Goal: Task Accomplishment & Management: Manage account settings

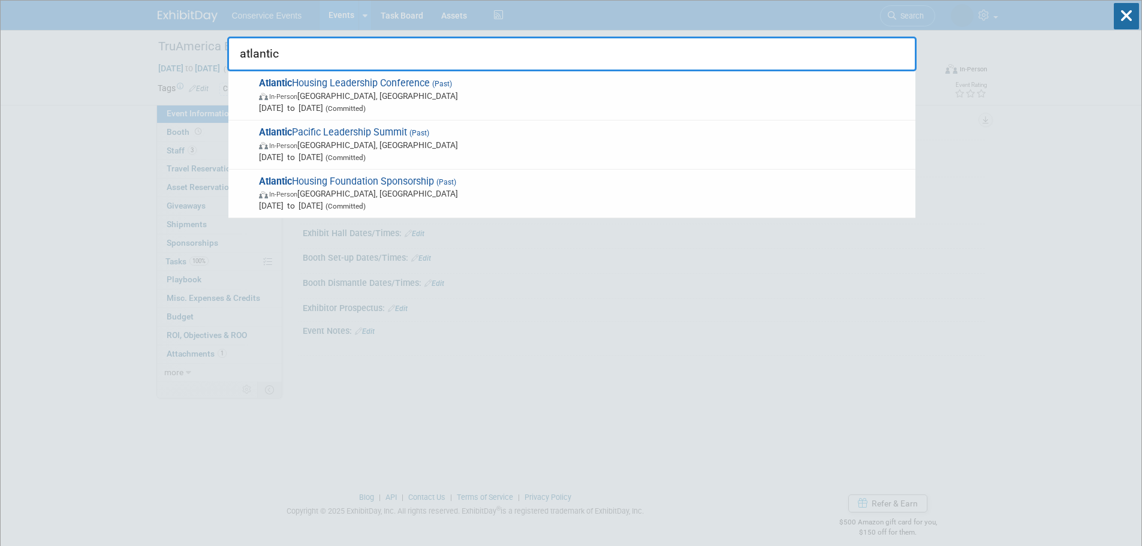
type input "atlantic"
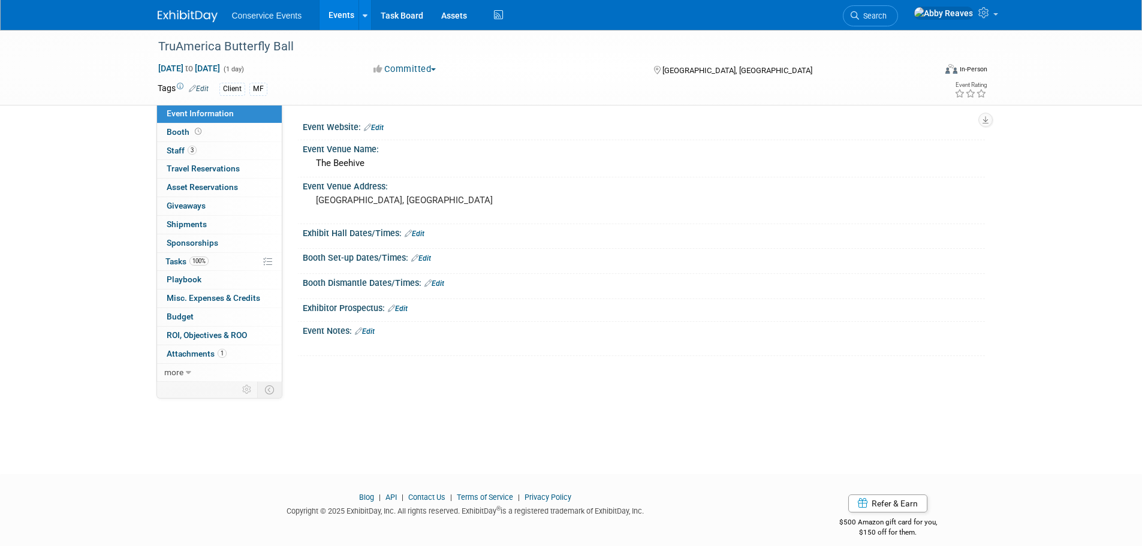
click at [332, 13] on link "Events" at bounding box center [342, 15] width 44 height 30
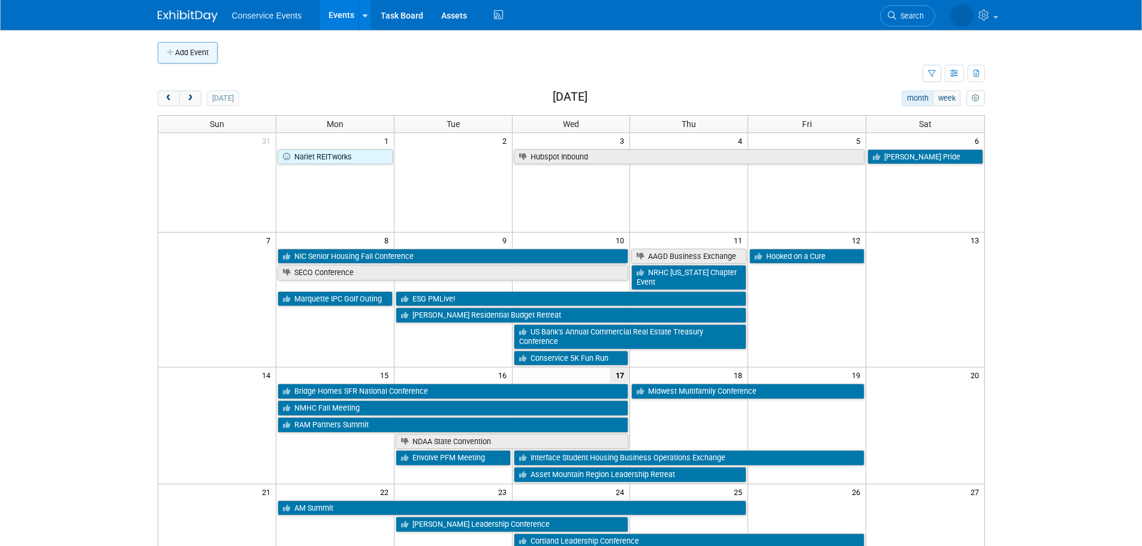
click at [183, 62] on button "Add Event" at bounding box center [188, 53] width 60 height 22
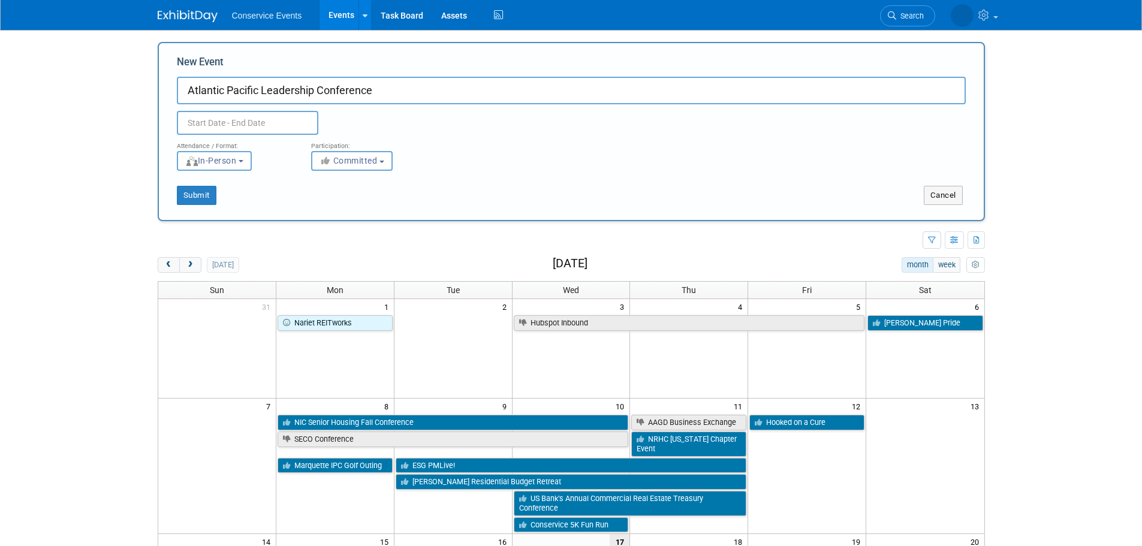
type input "Atlantic Pacific Leadership Conference"
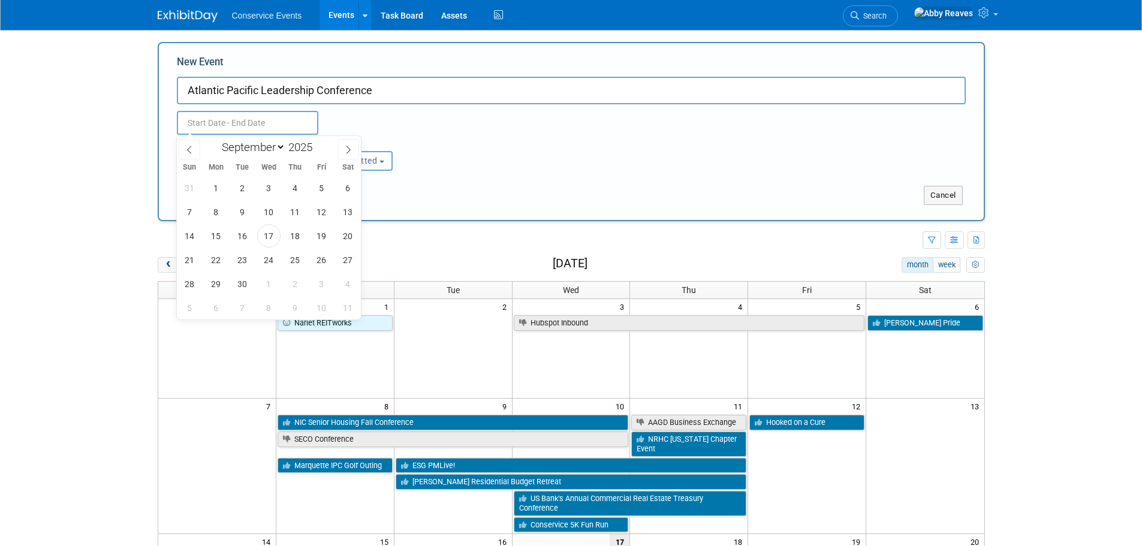
click at [218, 111] on input "text" at bounding box center [247, 123] width 141 height 24
click at [336, 151] on div "January February March April May June July August September October November De…" at bounding box center [269, 146] width 138 height 20
click at [343, 147] on span at bounding box center [348, 149] width 22 height 20
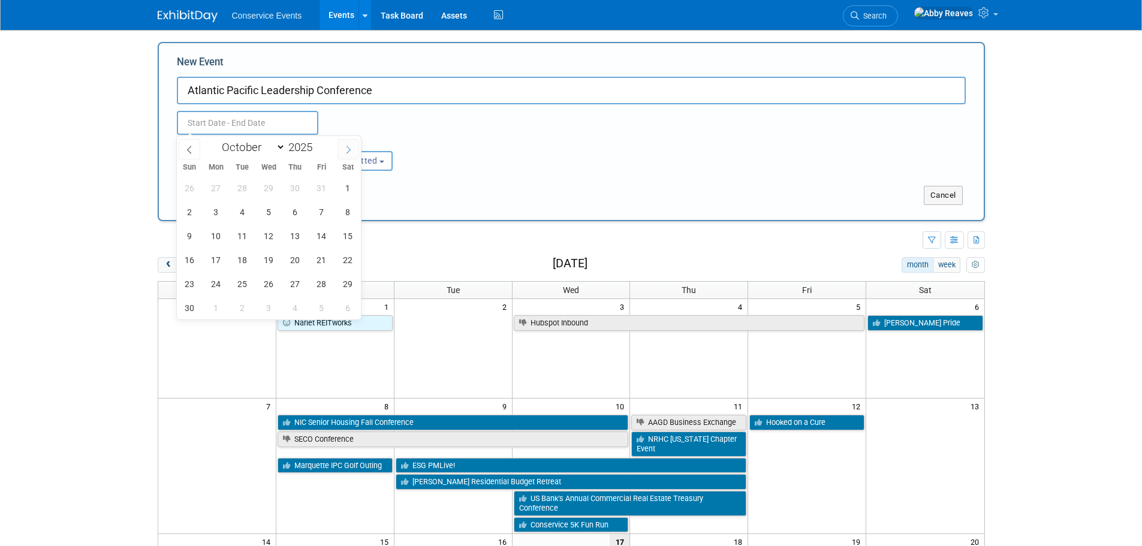
select select "10"
click at [260, 233] on span "12" at bounding box center [268, 235] width 23 height 23
click at [312, 232] on span "14" at bounding box center [321, 235] width 23 height 23
type input "[DATE] to [DATE]"
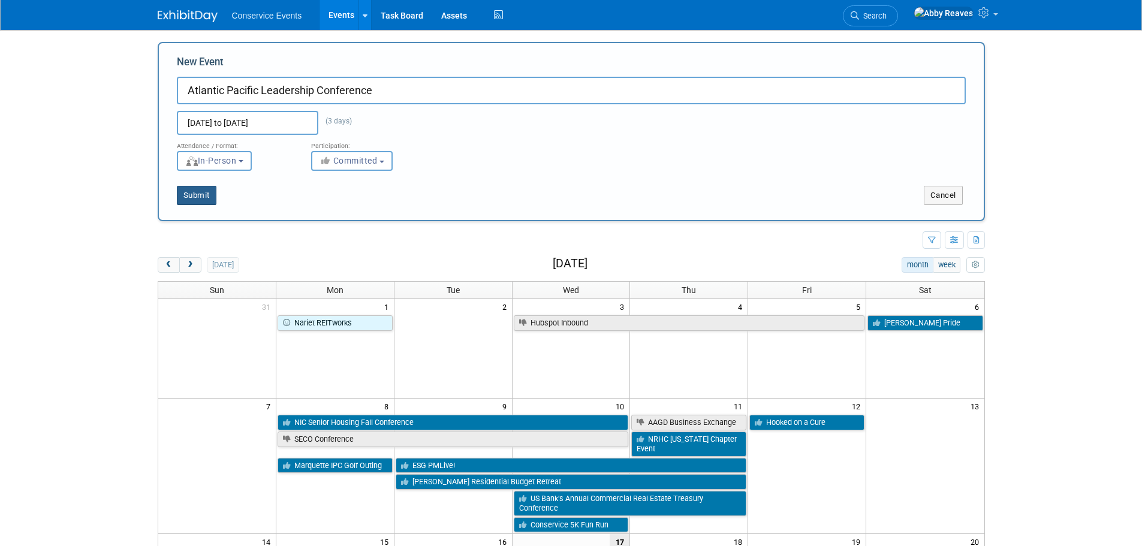
click at [206, 200] on button "Submit" at bounding box center [197, 195] width 40 height 19
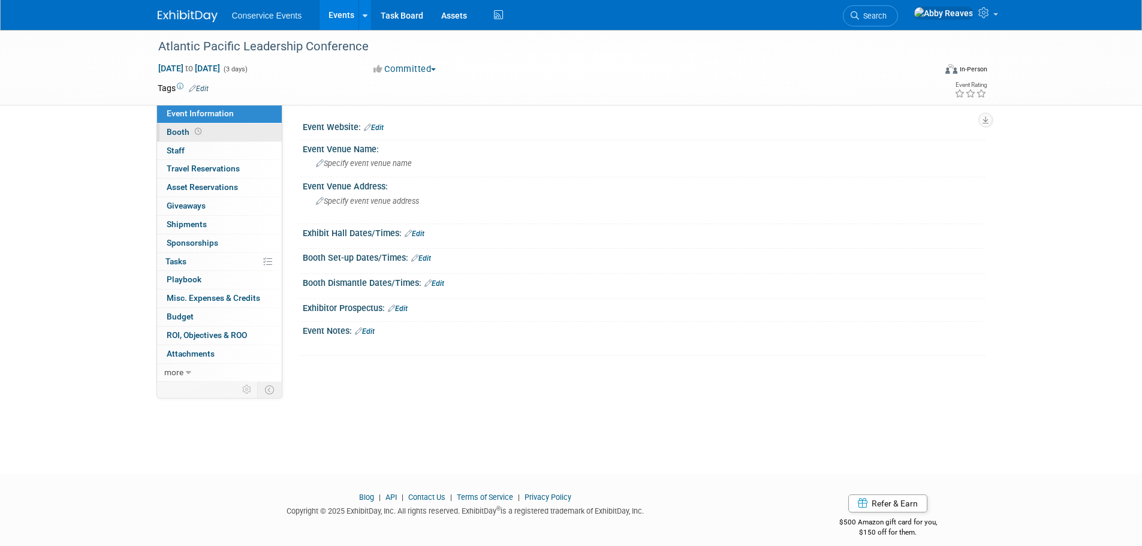
click at [221, 132] on link "Booth" at bounding box center [219, 132] width 125 height 18
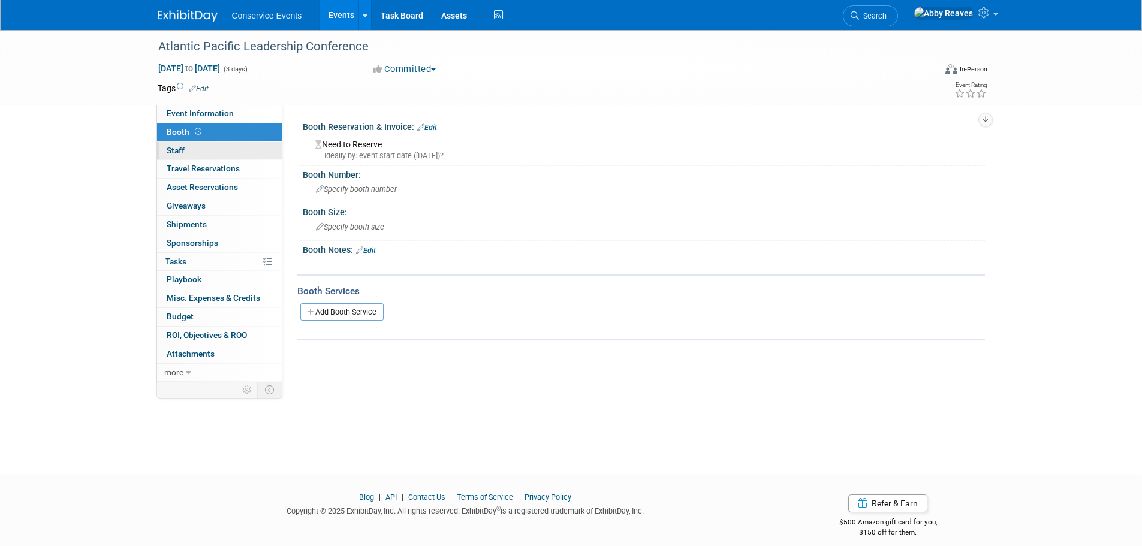
click at [213, 153] on link "0 Staff 0" at bounding box center [219, 151] width 125 height 18
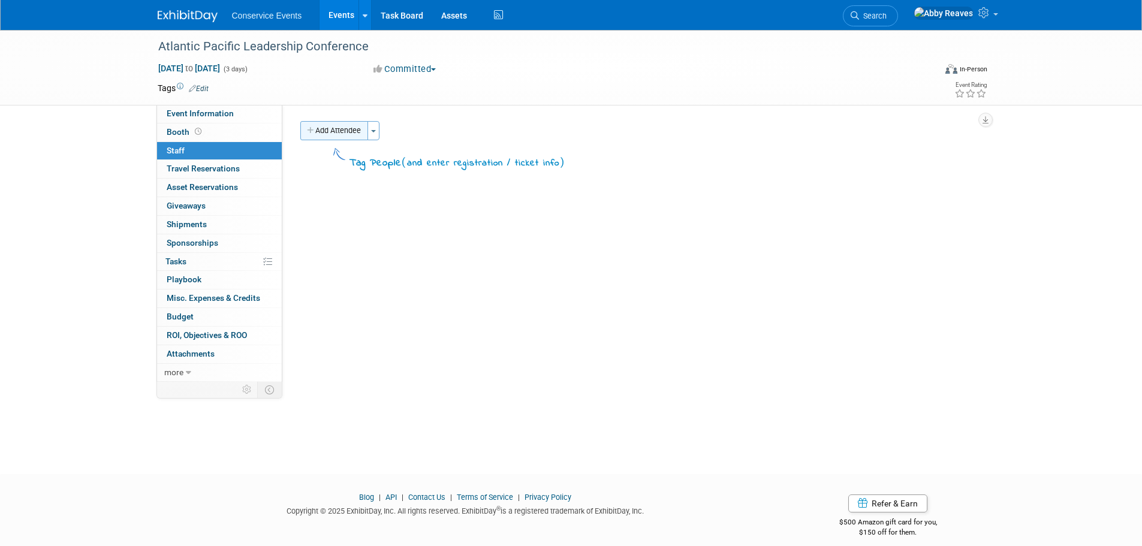
click at [327, 129] on button "Add Attendee" at bounding box center [334, 130] width 68 height 19
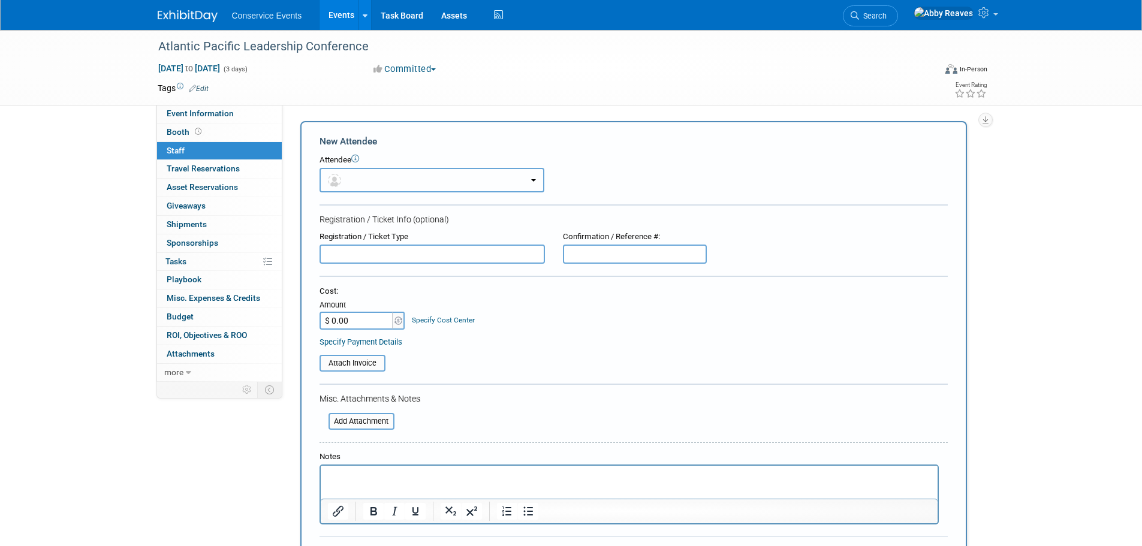
click at [372, 180] on button "button" at bounding box center [432, 180] width 225 height 25
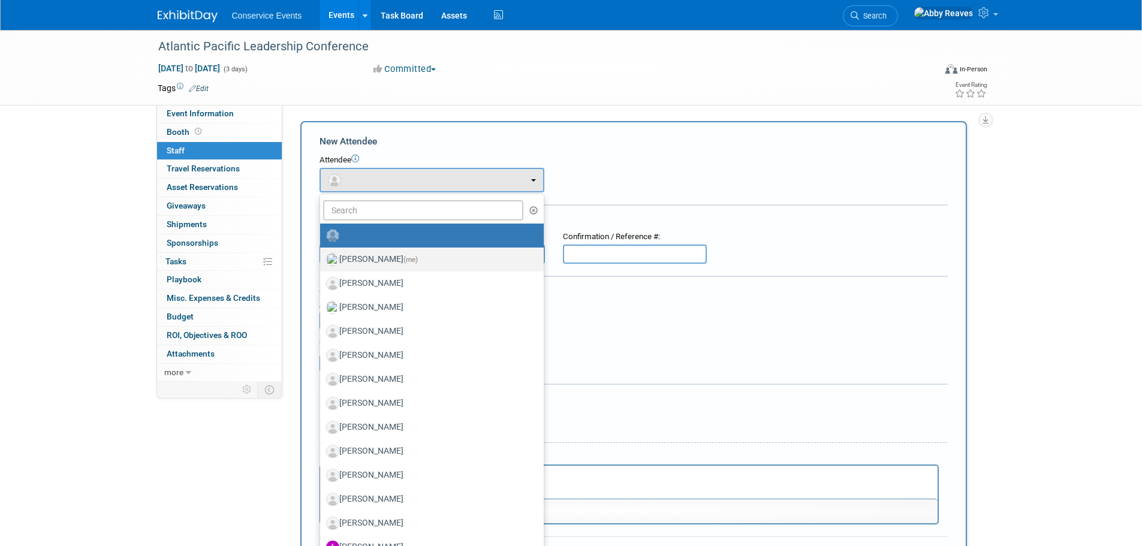
click at [375, 251] on label "[PERSON_NAME] (me)" at bounding box center [429, 259] width 206 height 19
click at [322, 254] on input "[PERSON_NAME] (me)" at bounding box center [318, 258] width 8 height 8
select select "888e4ed3-42fd-4820-a89e-ed4ce941d196"
select select "6"
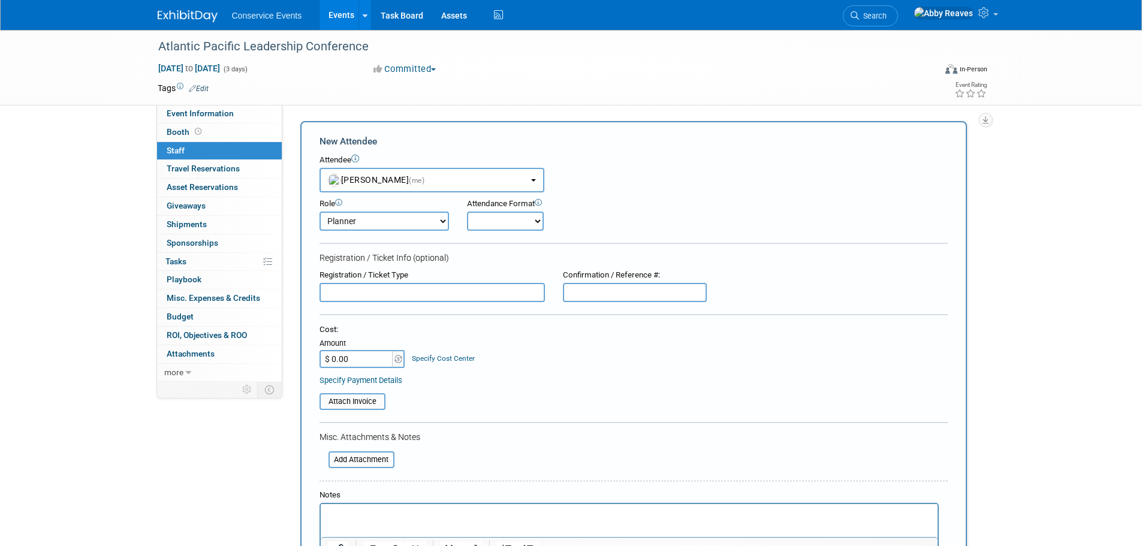
click at [473, 227] on select "Onsite Remote" at bounding box center [505, 221] width 77 height 19
select select "2"
click at [467, 212] on select "Onsite Remote" at bounding box center [505, 221] width 77 height 19
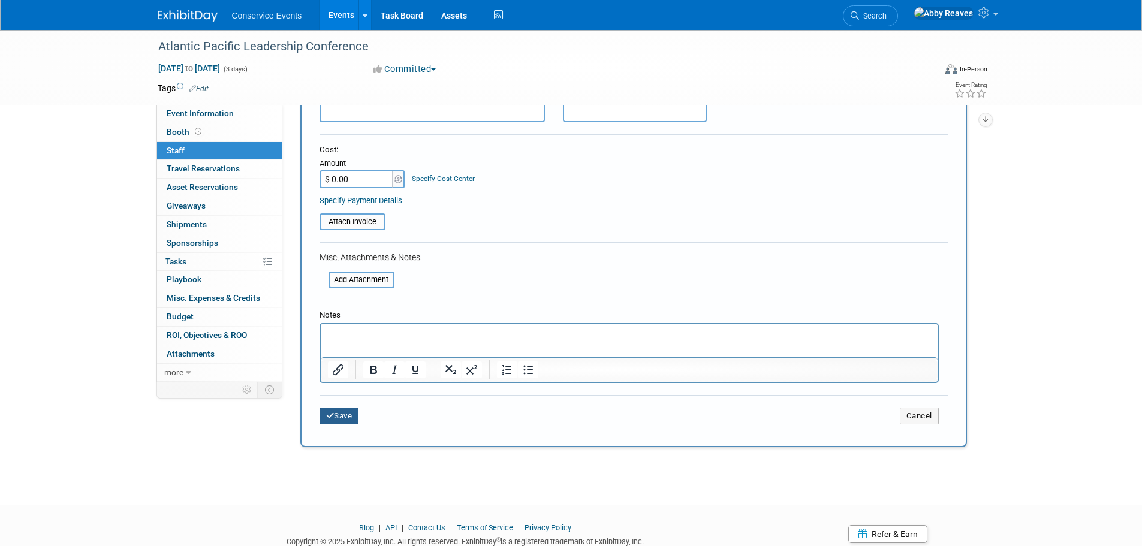
click at [353, 415] on button "Save" at bounding box center [340, 416] width 40 height 17
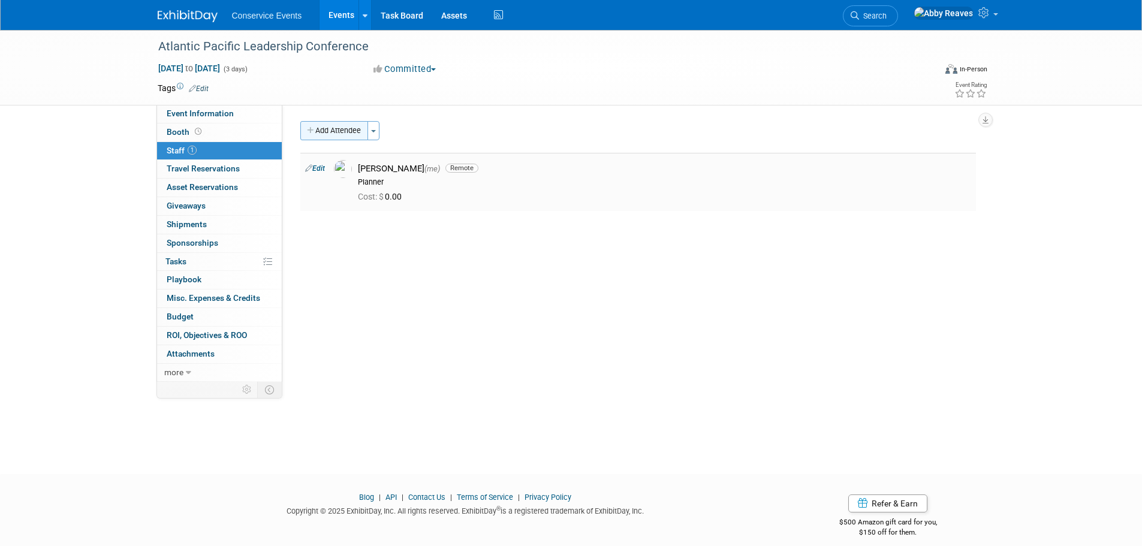
click at [329, 138] on button "Add Attendee" at bounding box center [334, 130] width 68 height 19
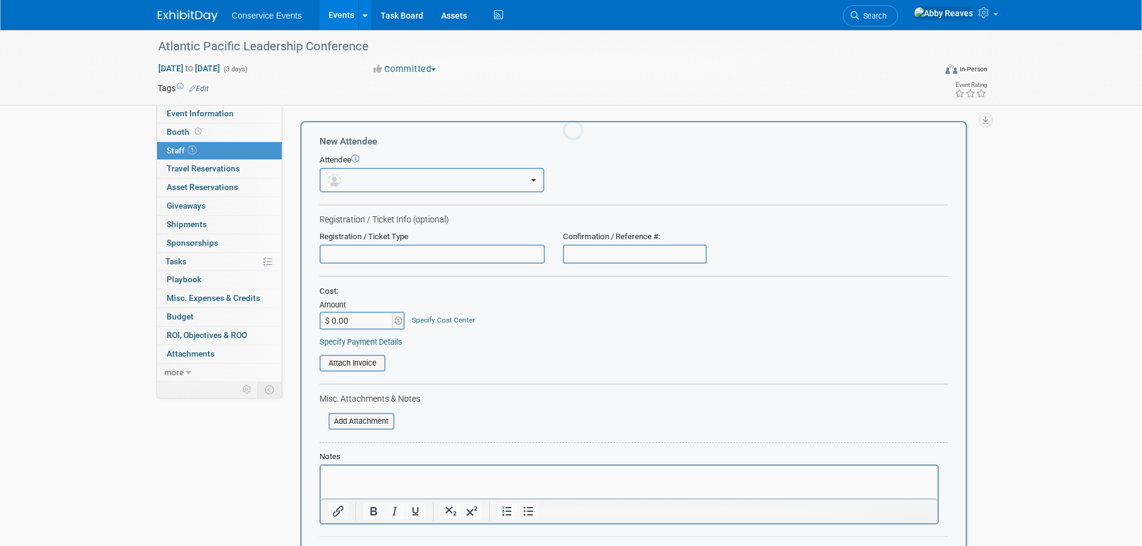
click at [353, 183] on button "button" at bounding box center [432, 180] width 225 height 25
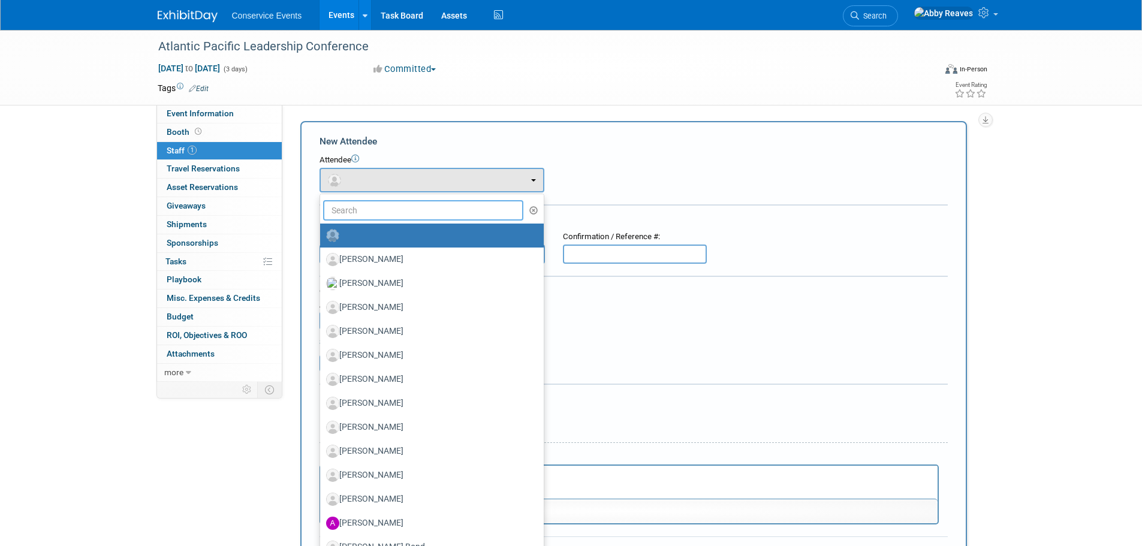
click at [371, 213] on input "text" at bounding box center [423, 210] width 201 height 20
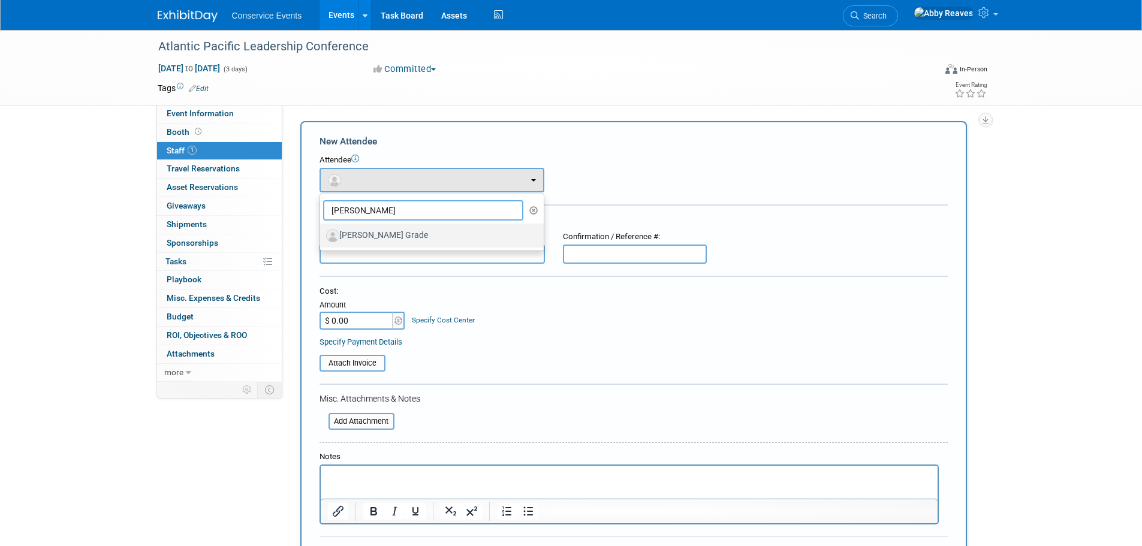
type input "[PERSON_NAME]"
click at [378, 234] on label "[PERSON_NAME] Grade" at bounding box center [429, 235] width 206 height 19
click at [322, 234] on input "[PERSON_NAME] Grade" at bounding box center [318, 234] width 8 height 8
select select "f48c4ede-741a-4668-aa0a-6e2c9a3cbf81"
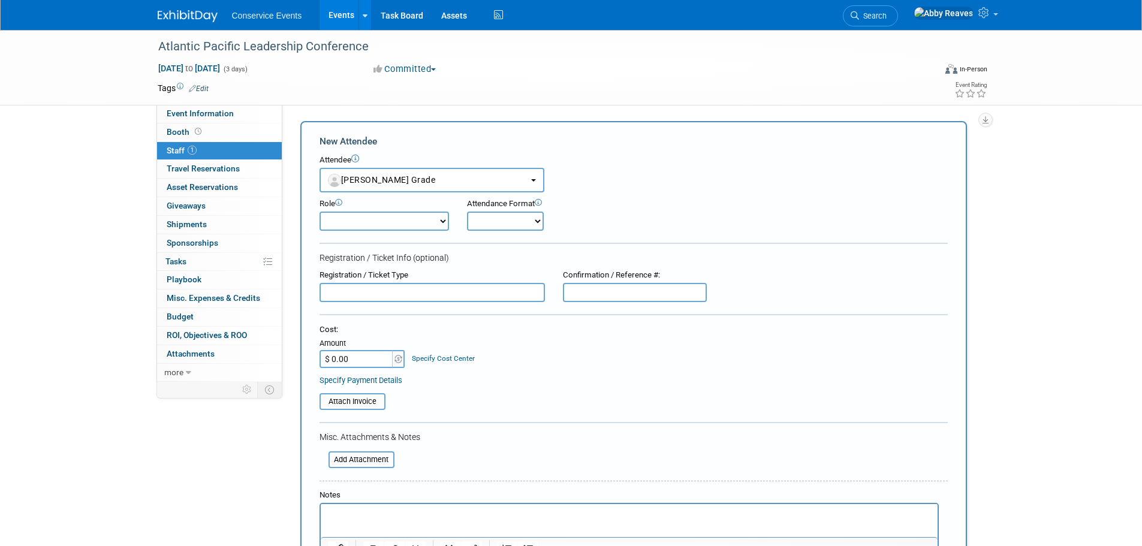
drag, startPoint x: 435, startPoint y: 223, endPoint x: 430, endPoint y: 230, distance: 8.6
click at [435, 223] on select "Demonstrator Host Planner Presenter Sales Representative Set-up/Dismantle Crew …" at bounding box center [384, 221] width 129 height 19
select select "2"
click at [320, 212] on select "Demonstrator Host Planner Presenter Sales Representative Set-up/Dismantle Crew …" at bounding box center [384, 221] width 129 height 19
click at [471, 229] on select "Onsite Remote" at bounding box center [505, 221] width 77 height 19
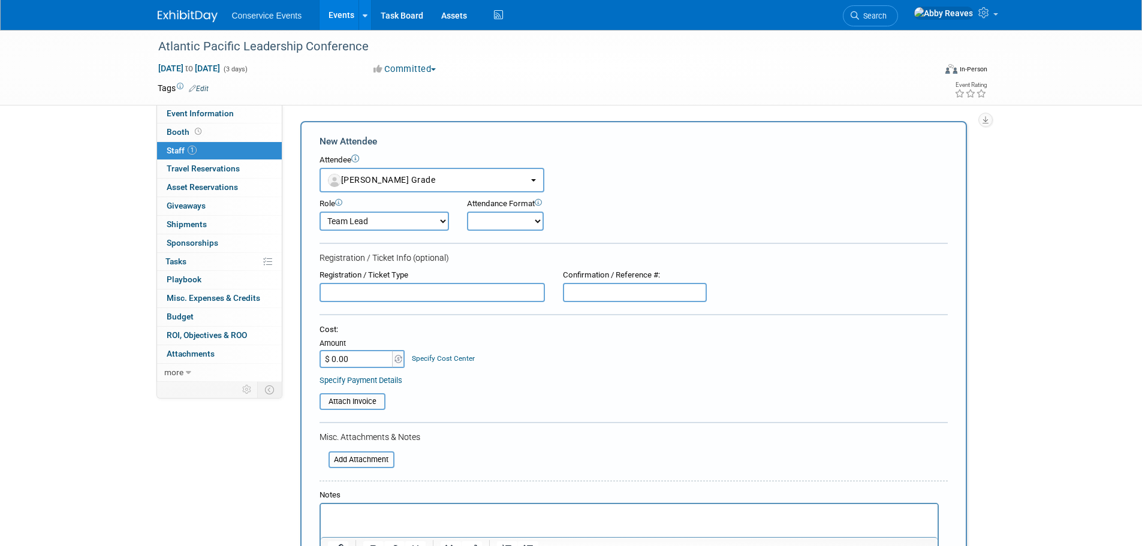
select select "1"
click at [467, 212] on select "Onsite Remote" at bounding box center [505, 221] width 77 height 19
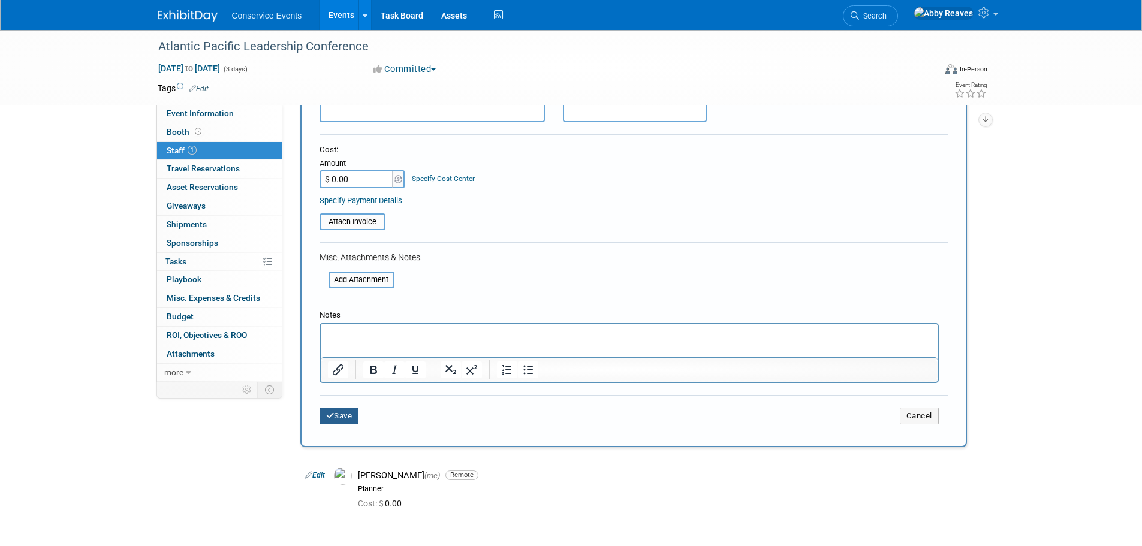
drag, startPoint x: 343, startPoint y: 415, endPoint x: 367, endPoint y: 314, distance: 103.5
click at [343, 415] on button "Save" at bounding box center [340, 416] width 40 height 17
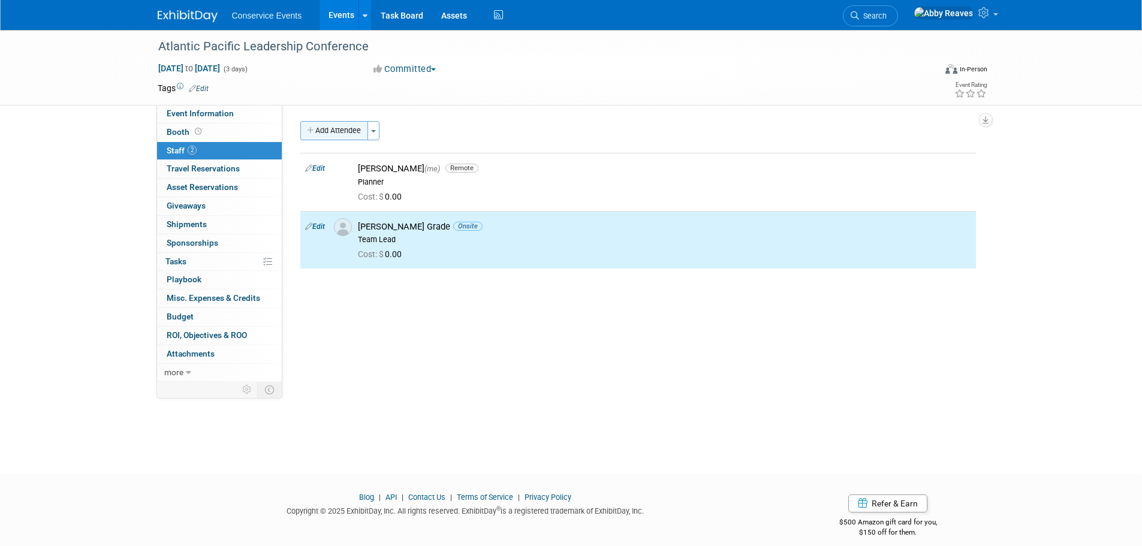
click at [357, 131] on button "Add Attendee" at bounding box center [334, 130] width 68 height 19
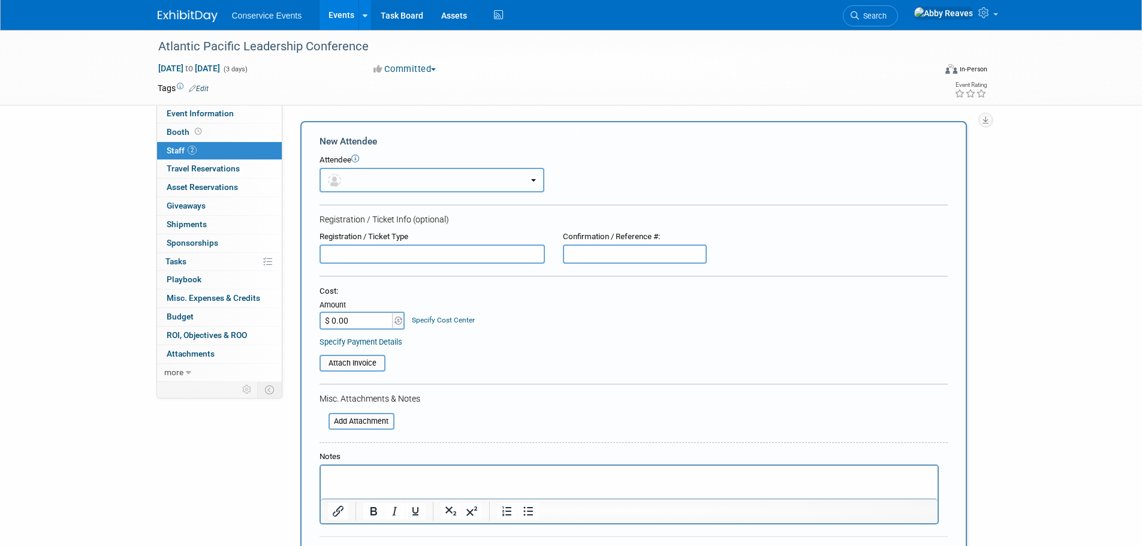
click at [363, 173] on button "button" at bounding box center [432, 180] width 225 height 25
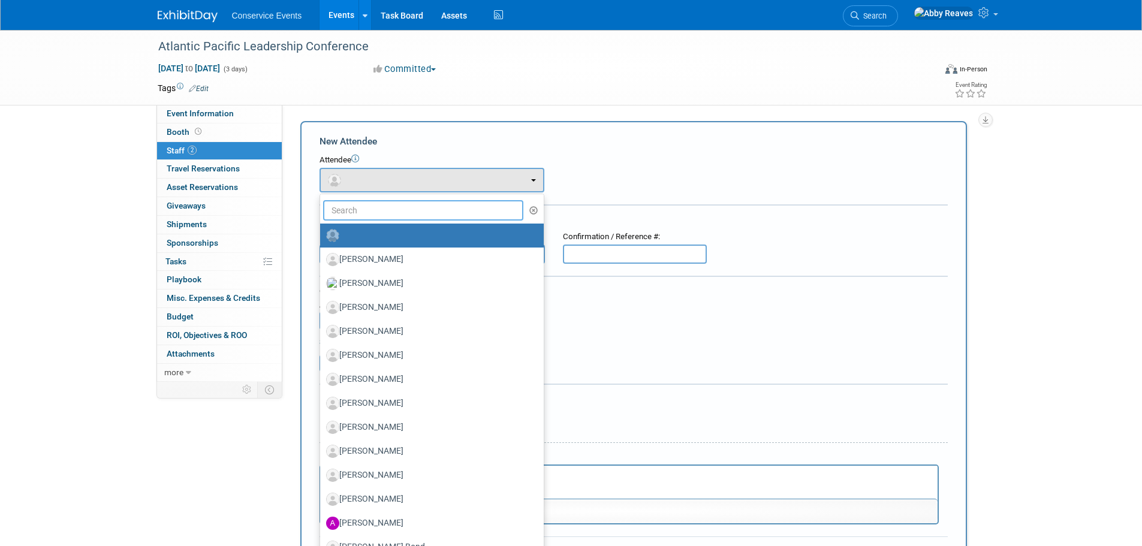
click at [379, 213] on input "text" at bounding box center [423, 210] width 201 height 20
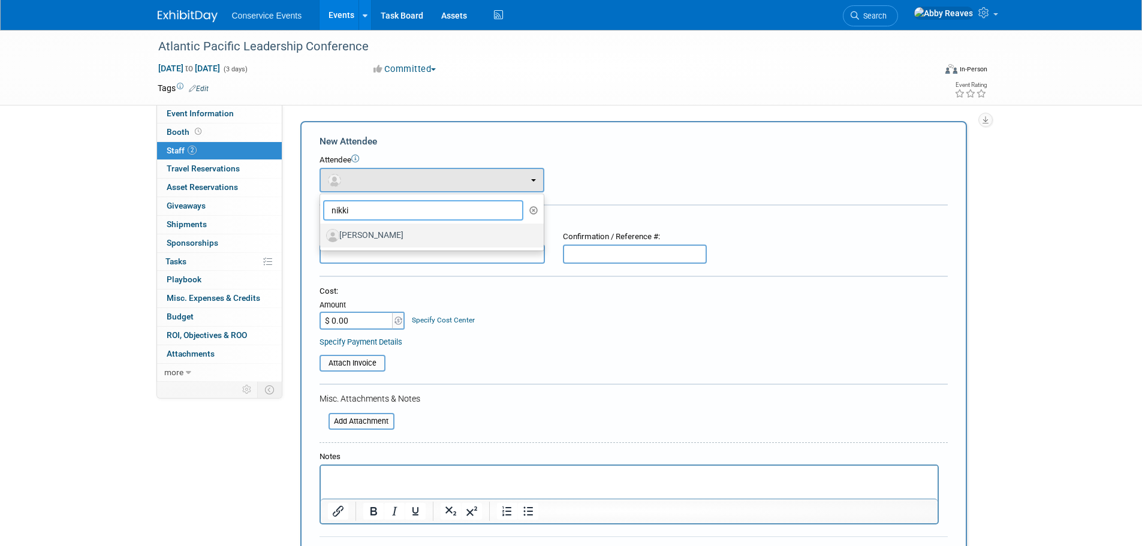
type input "nikki"
click at [378, 231] on label "[PERSON_NAME]" at bounding box center [429, 235] width 206 height 19
click at [322, 231] on input "[PERSON_NAME]" at bounding box center [318, 234] width 8 height 8
select select "31e0f3d3-cf41-4d1c-9dcd-7d031ca81809"
select select "100"
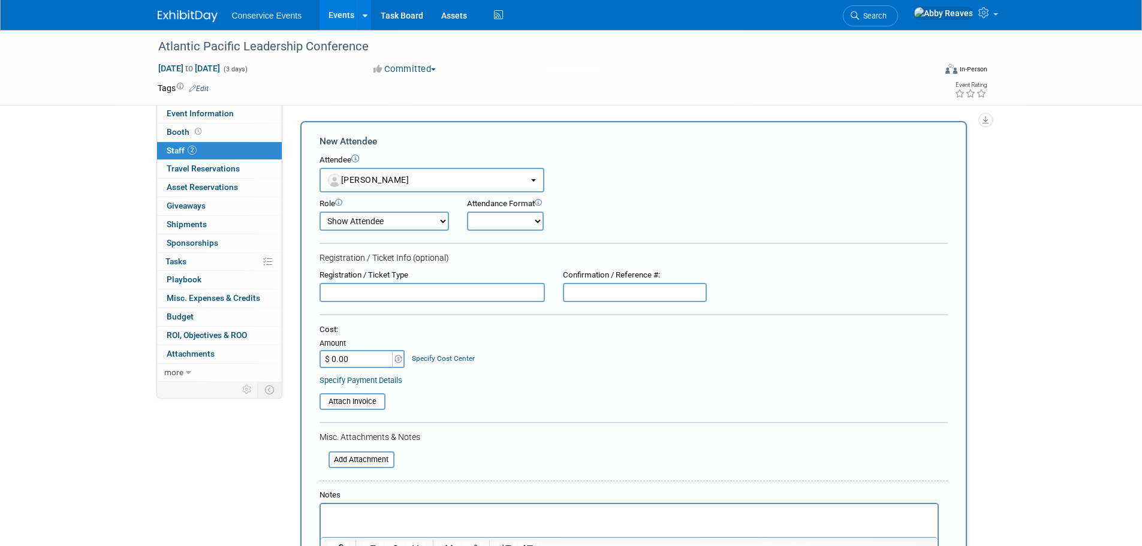
drag, startPoint x: 515, startPoint y: 220, endPoint x: 508, endPoint y: 224, distance: 8.0
click at [515, 220] on select "Onsite Remote" at bounding box center [505, 221] width 77 height 19
select select "1"
click at [467, 212] on select "Onsite Remote" at bounding box center [505, 221] width 77 height 19
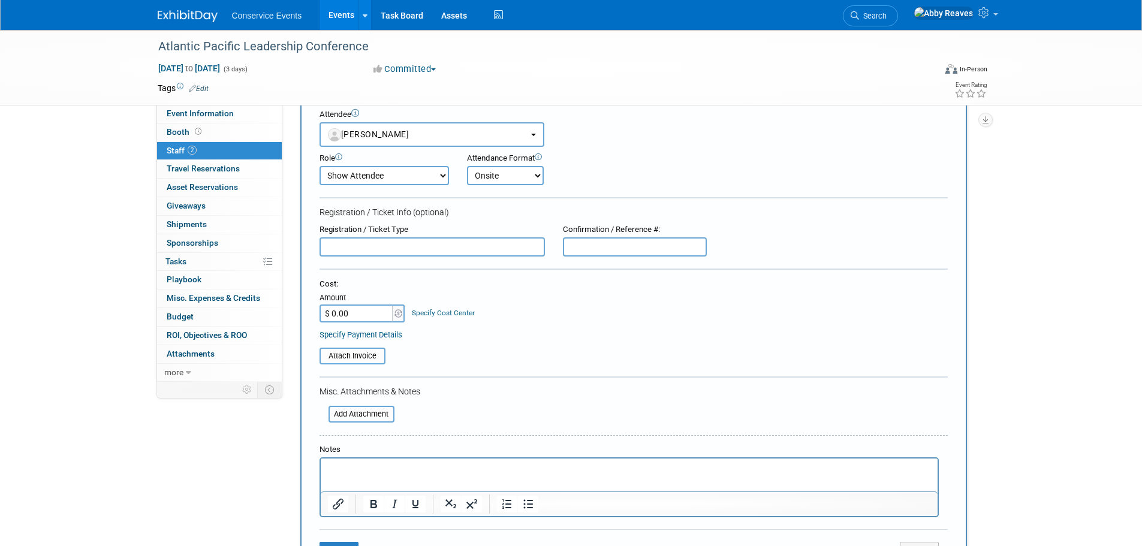
scroll to position [180, 0]
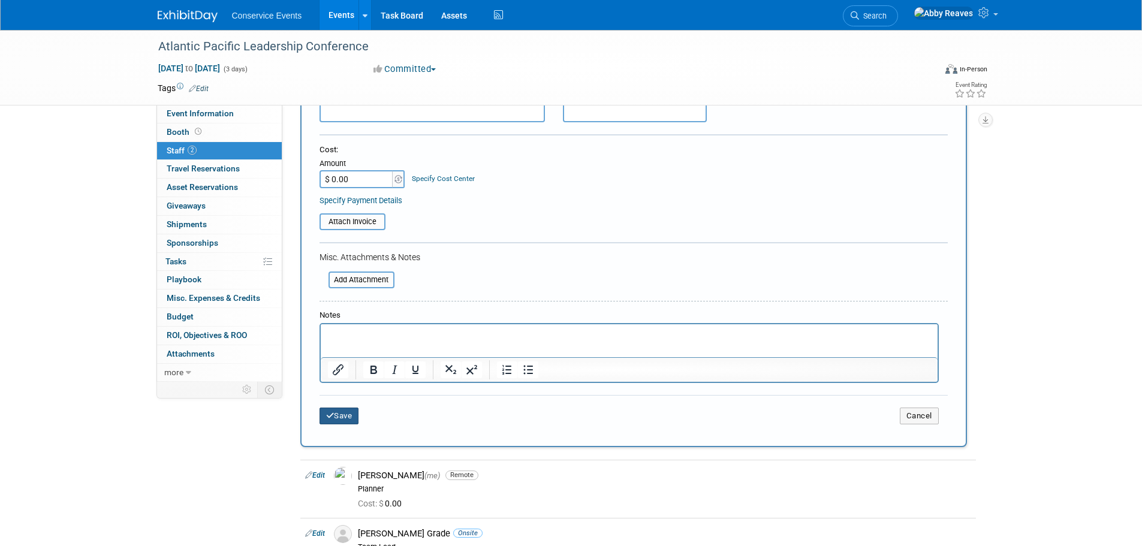
click at [357, 417] on button "Save" at bounding box center [340, 416] width 40 height 17
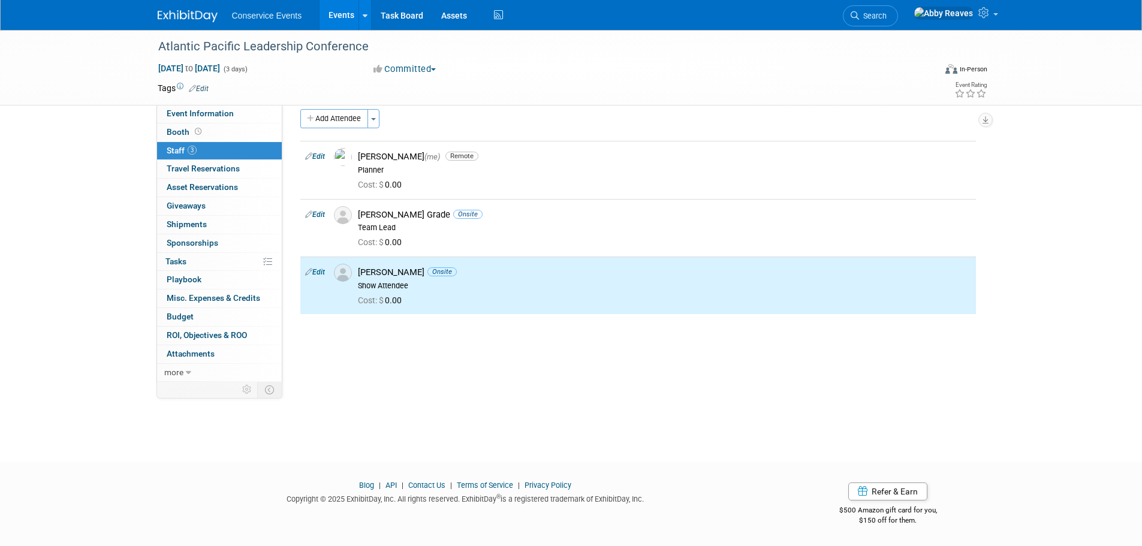
scroll to position [0, 0]
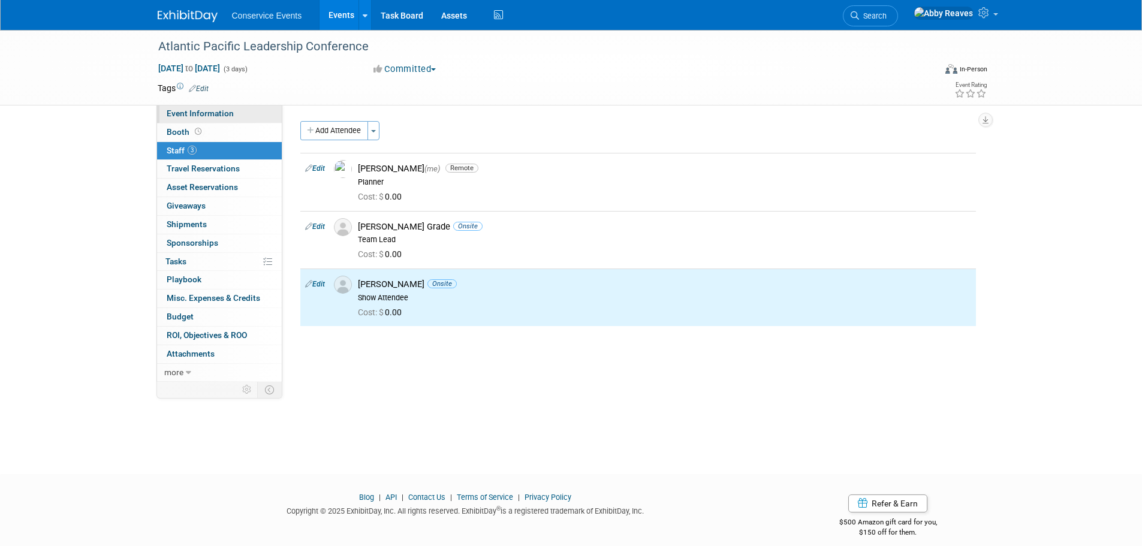
click at [254, 111] on link "Event Information" at bounding box center [219, 114] width 125 height 18
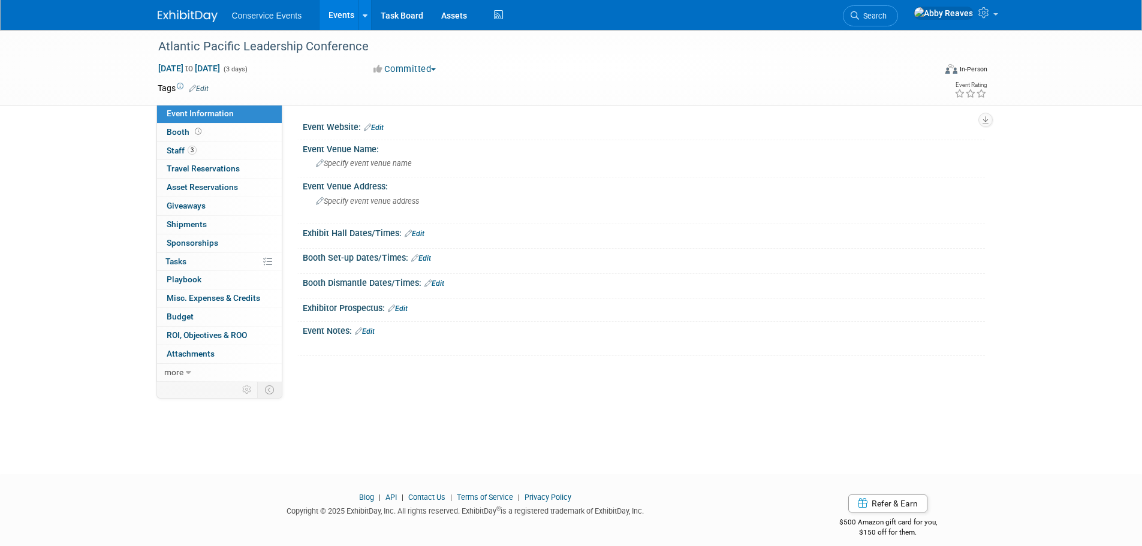
click at [369, 327] on link "Edit" at bounding box center [365, 331] width 20 height 8
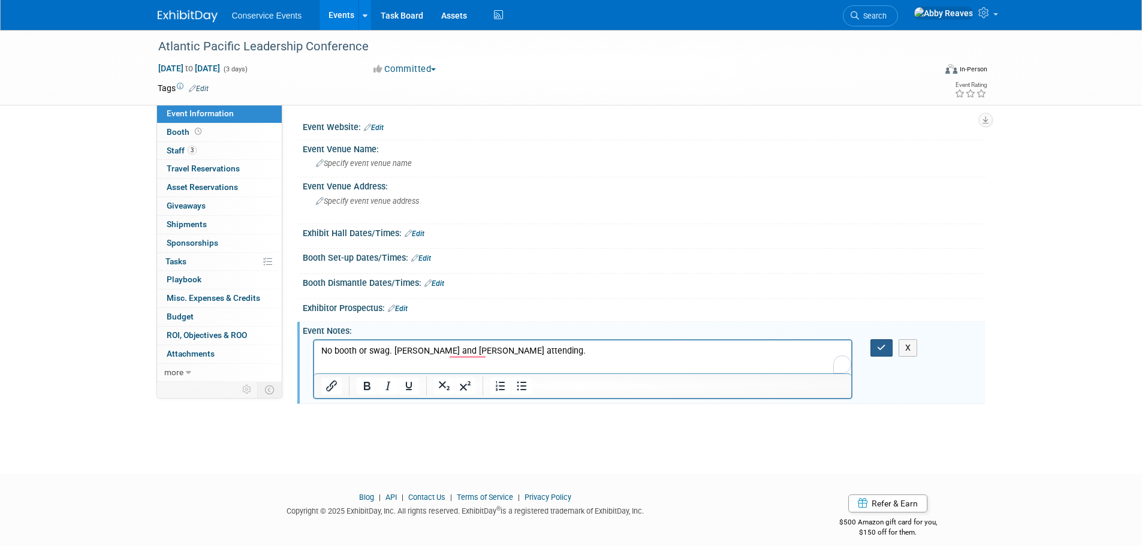
click at [888, 349] on button "button" at bounding box center [881, 347] width 22 height 17
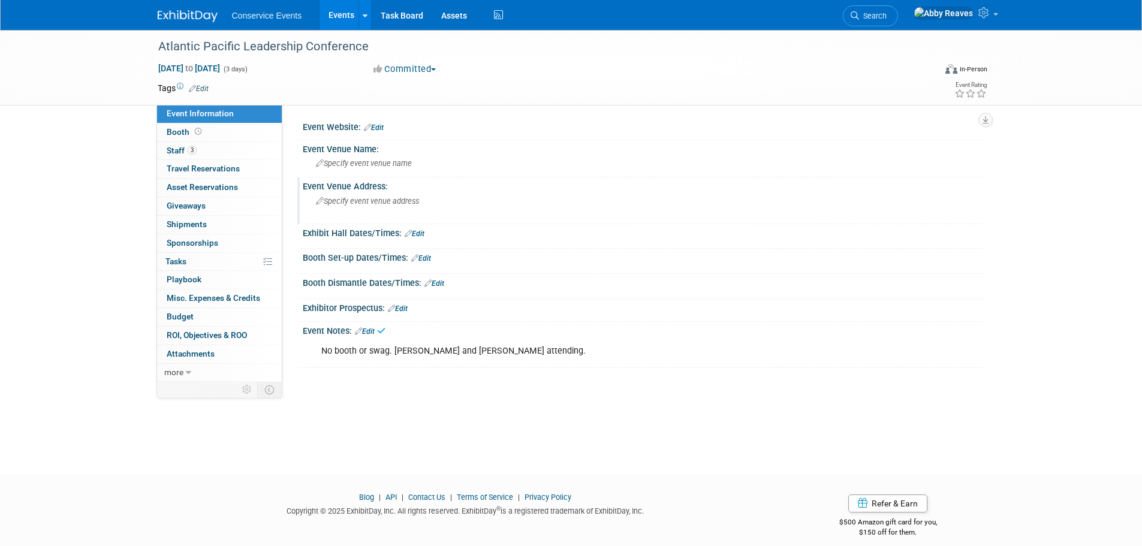
click at [415, 193] on div "Specify event venue address" at bounding box center [445, 206] width 266 height 28
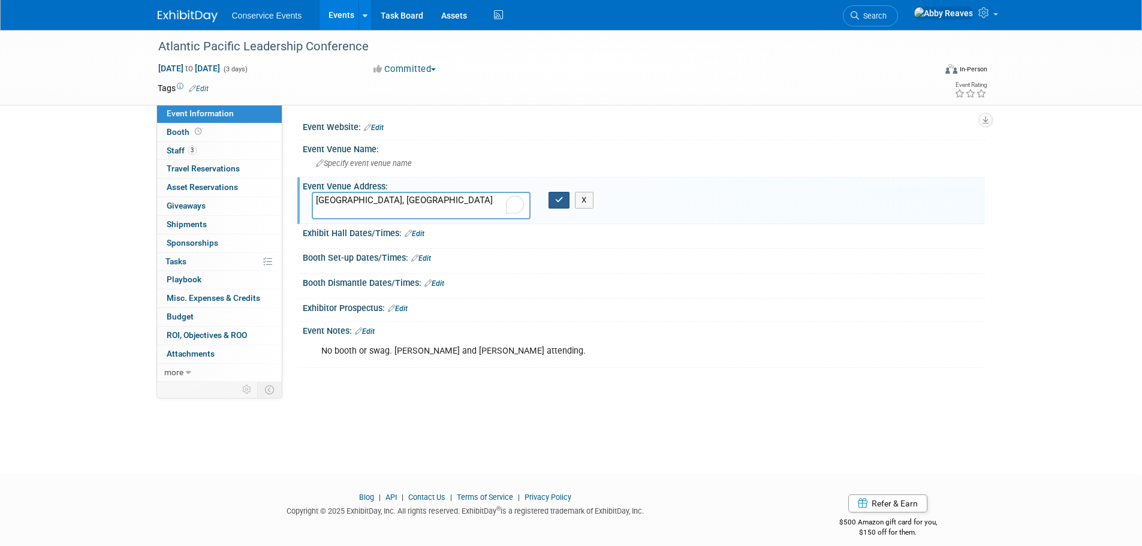
type textarea "[GEOGRAPHIC_DATA], [GEOGRAPHIC_DATA]"
click at [562, 192] on button "button" at bounding box center [560, 200] width 22 height 17
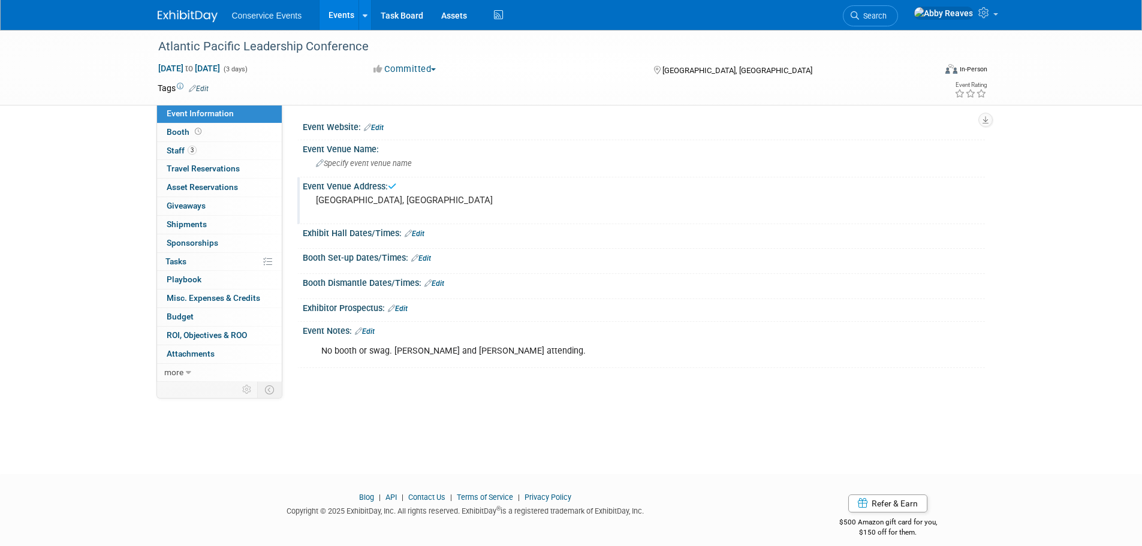
click at [202, 85] on link "Edit" at bounding box center [199, 89] width 20 height 8
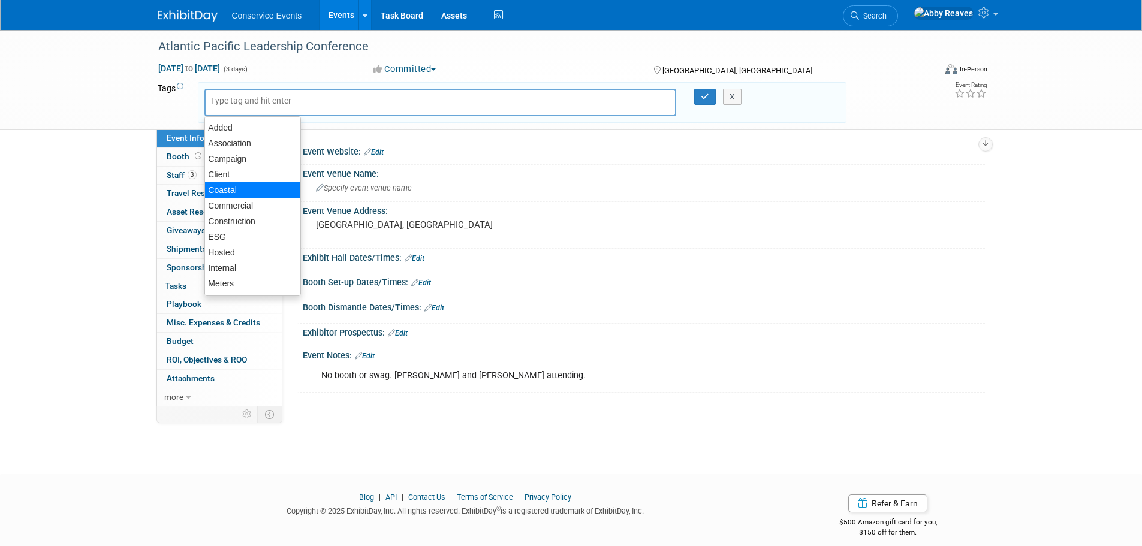
click at [224, 182] on div "Coastal" at bounding box center [252, 190] width 97 height 17
type input "Coastal"
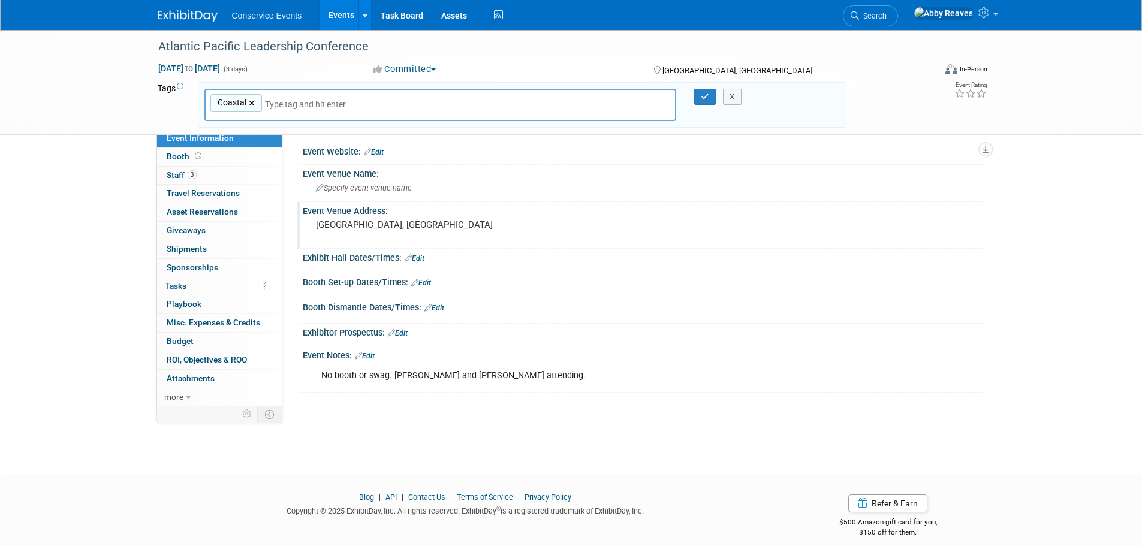
click at [253, 106] on link "×" at bounding box center [253, 104] width 8 height 14
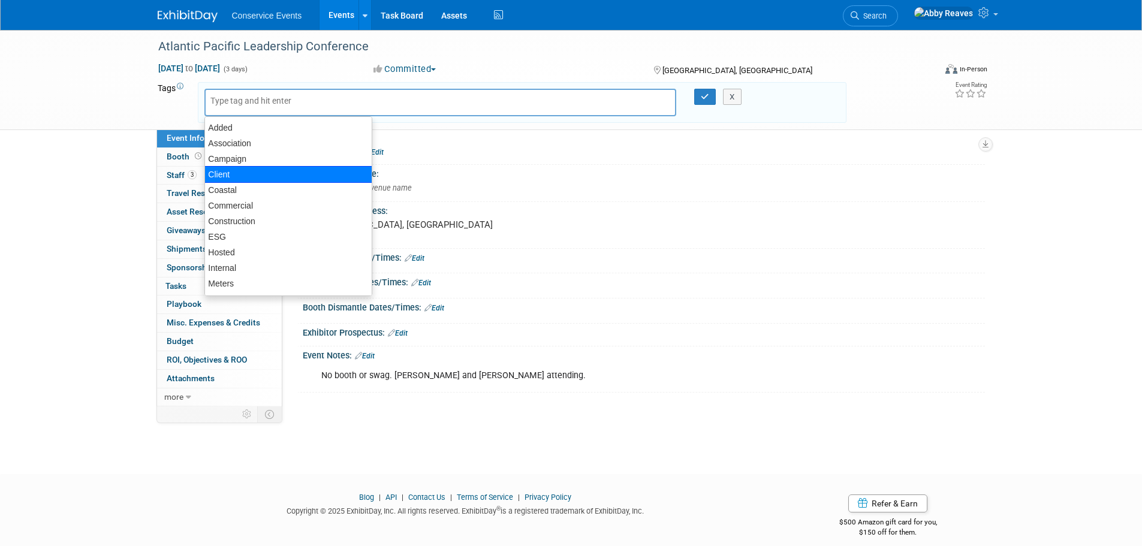
click at [227, 177] on div "Client" at bounding box center [288, 174] width 168 height 17
type input "Client"
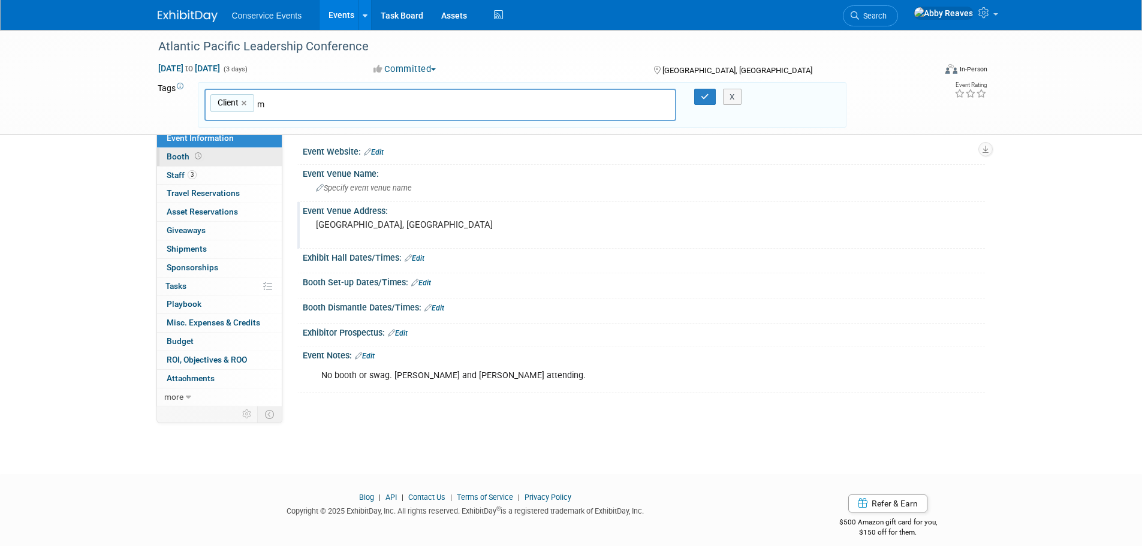
type input "mf"
click at [242, 136] on div "MF" at bounding box center [288, 133] width 168 height 17
type input "Client, MF"
click at [705, 96] on icon "button" at bounding box center [705, 97] width 8 height 8
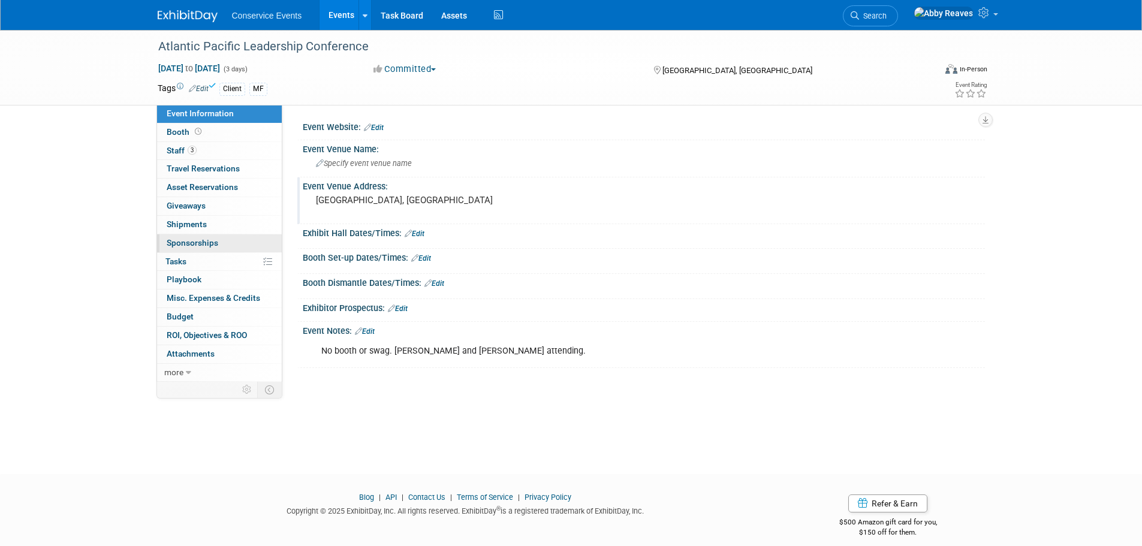
click at [218, 243] on link "0 Sponsorships 0" at bounding box center [219, 243] width 125 height 18
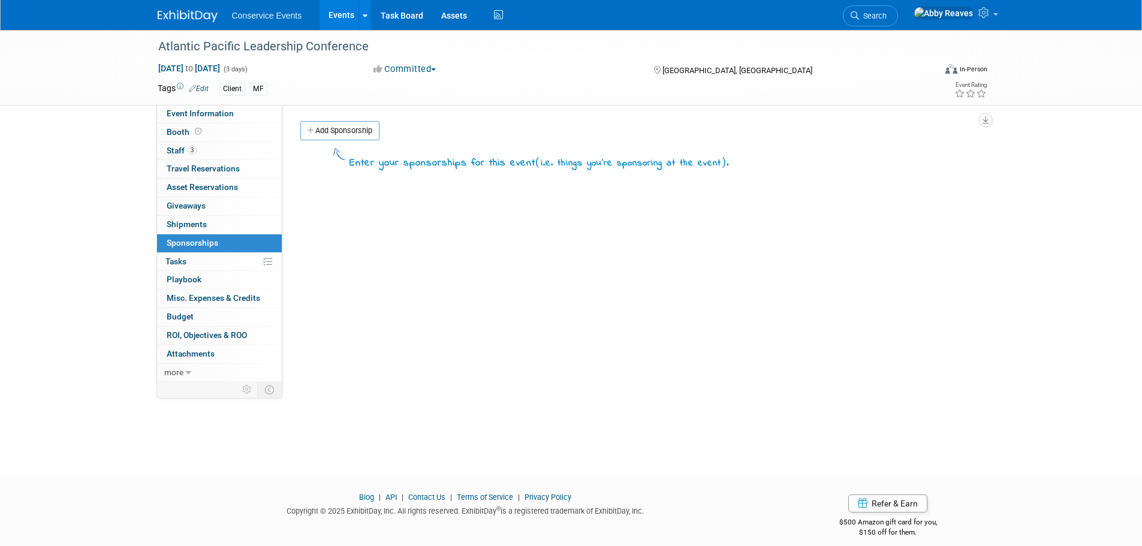
click at [315, 120] on div "Event Website: Edit Event Venue Name: Specify event venue name [GEOGRAPHIC_DATA…" at bounding box center [633, 243] width 703 height 277
click at [317, 128] on link "Add Sponsorship" at bounding box center [339, 130] width 79 height 19
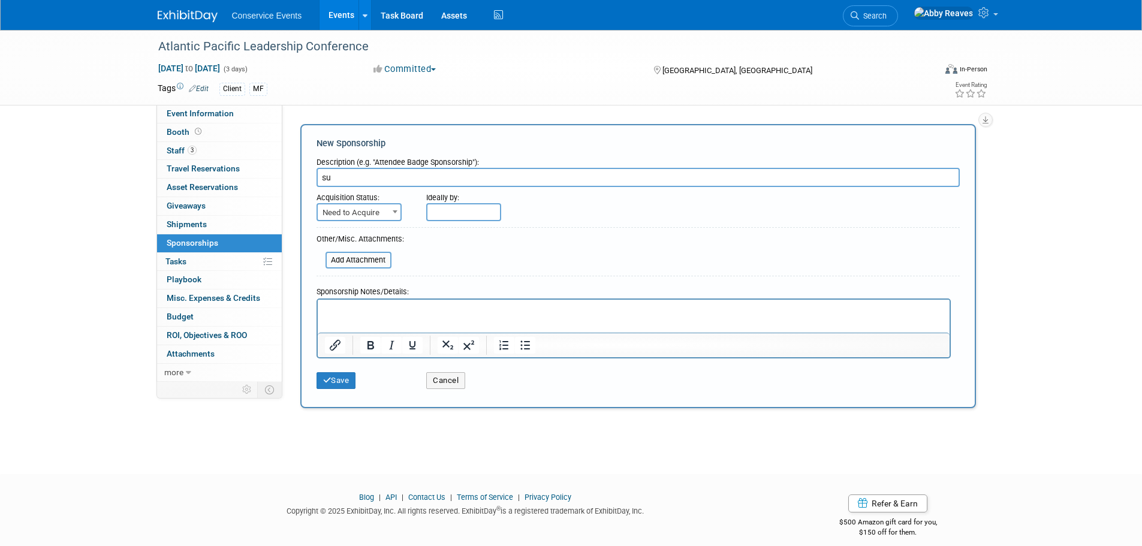
type input "s"
type input "Sunset"
click at [383, 213] on span "Need to Acquire" at bounding box center [359, 212] width 83 height 17
select select "2"
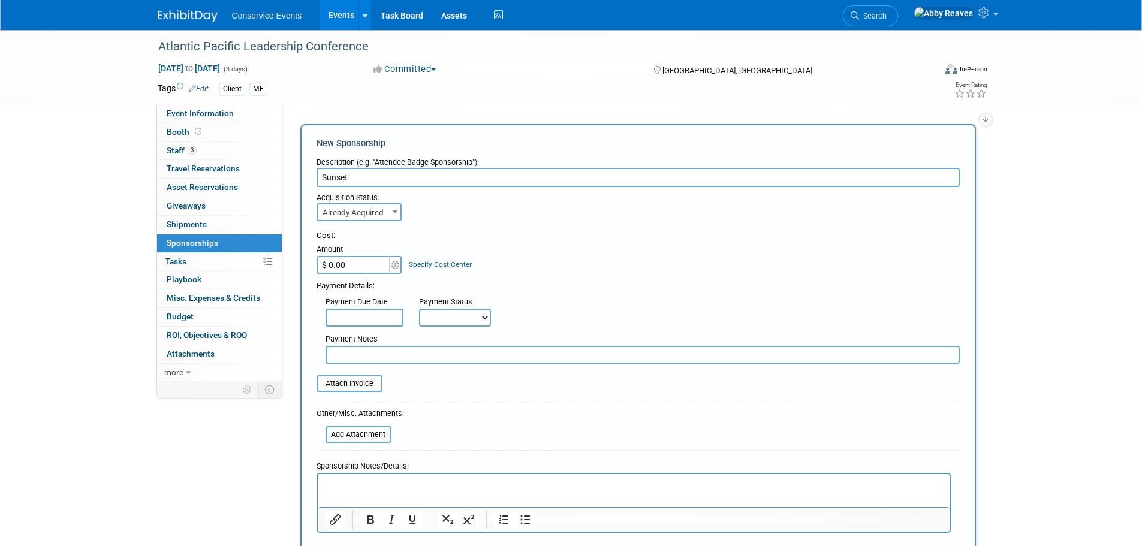
click at [363, 263] on input "$ 0.00" at bounding box center [354, 265] width 75 height 18
type input "$ 13,500.00"
click at [373, 432] on input "file" at bounding box center [319, 434] width 143 height 14
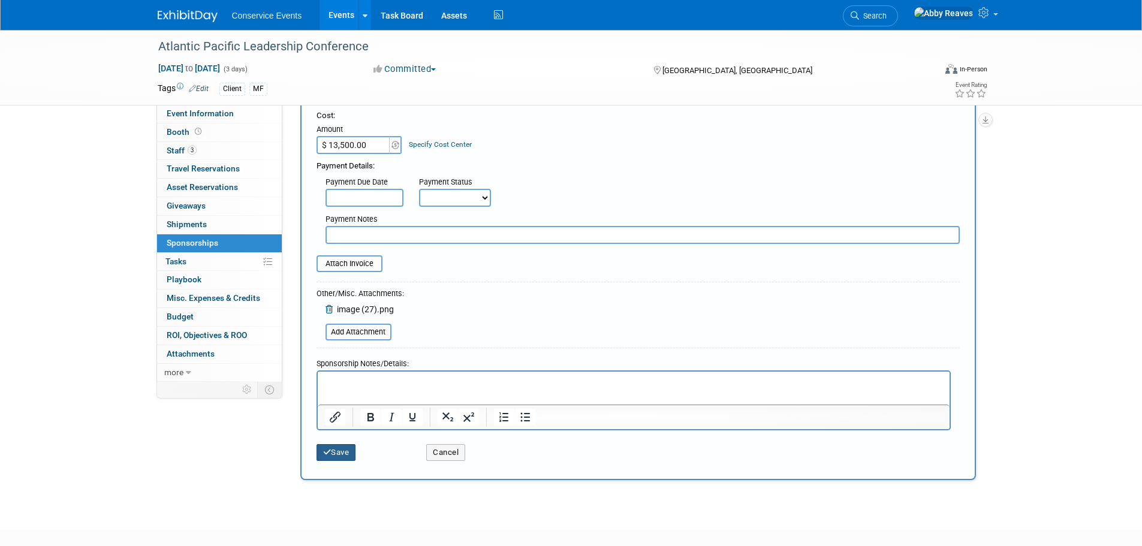
click at [340, 452] on button "Save" at bounding box center [337, 452] width 40 height 17
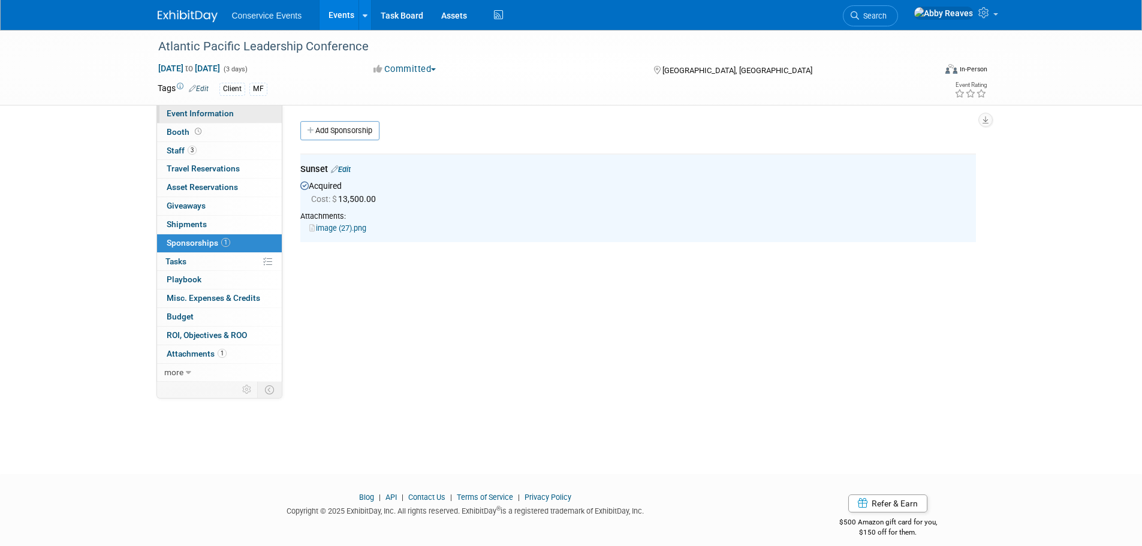
click at [207, 110] on span "Event Information" at bounding box center [200, 114] width 67 height 10
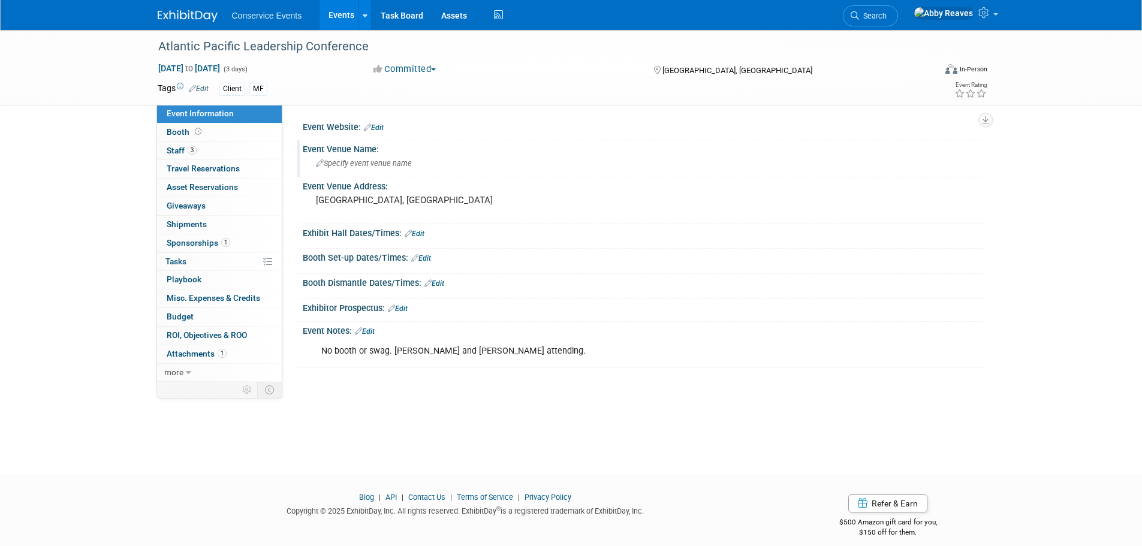
click at [382, 160] on span "Specify event venue name" at bounding box center [364, 163] width 96 height 9
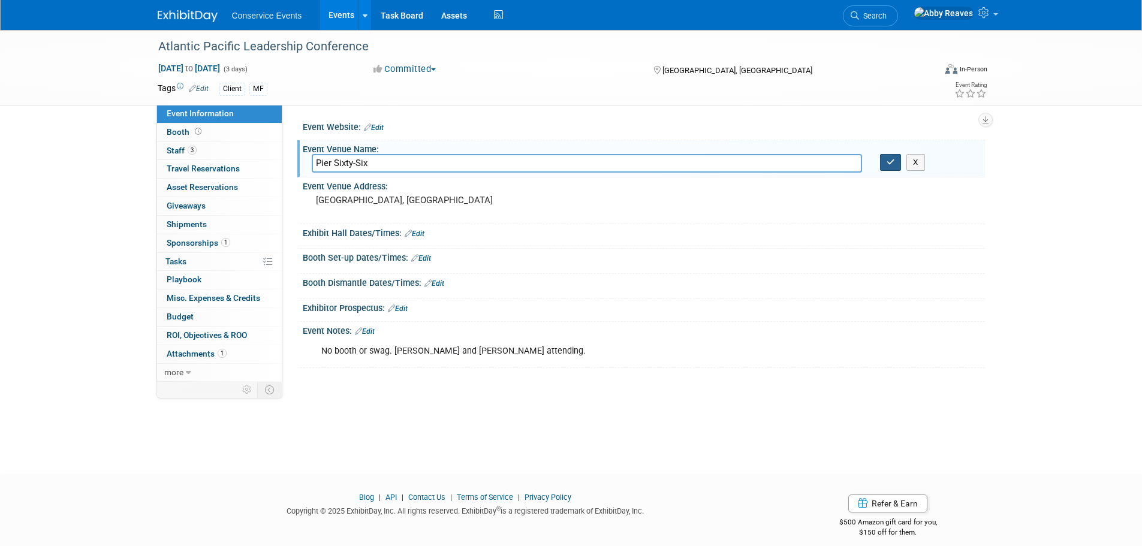
type input "Pier Sixty-Six"
click at [894, 166] on icon "button" at bounding box center [891, 162] width 8 height 8
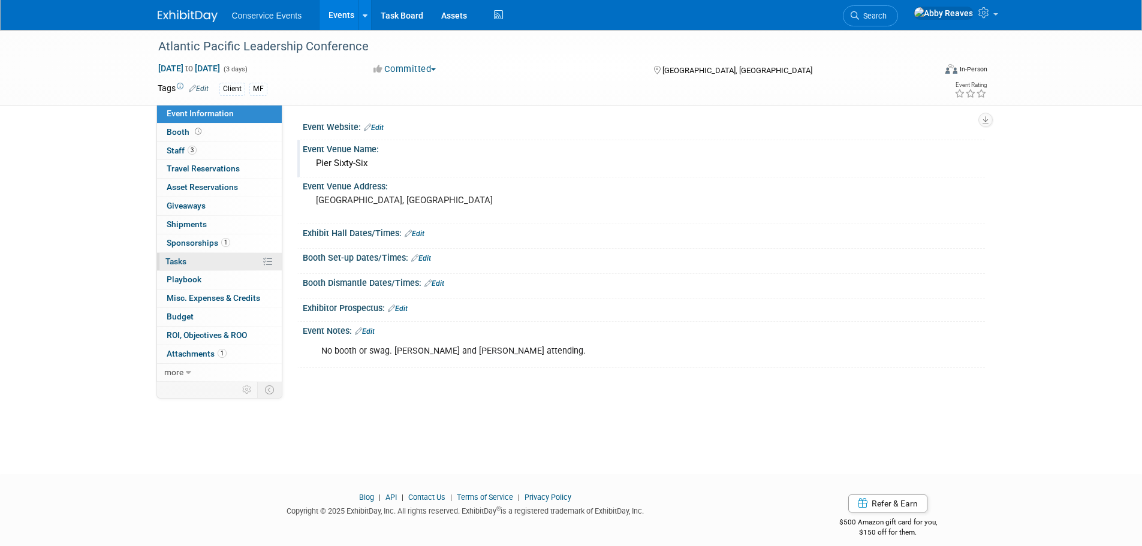
click at [207, 264] on link "0% Tasks 0%" at bounding box center [219, 262] width 125 height 18
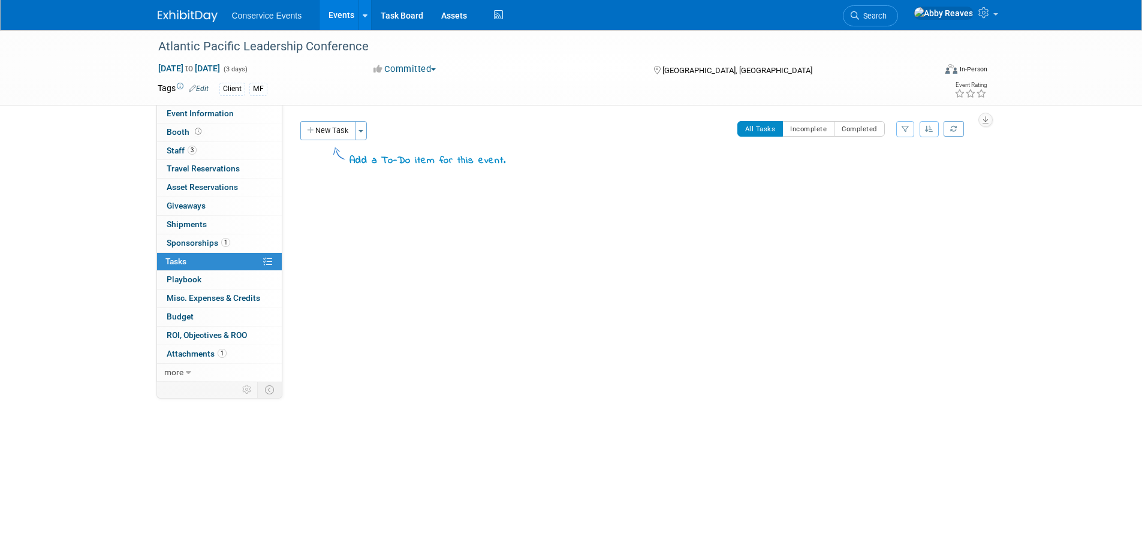
click at [326, 129] on button "New Task" at bounding box center [327, 130] width 55 height 19
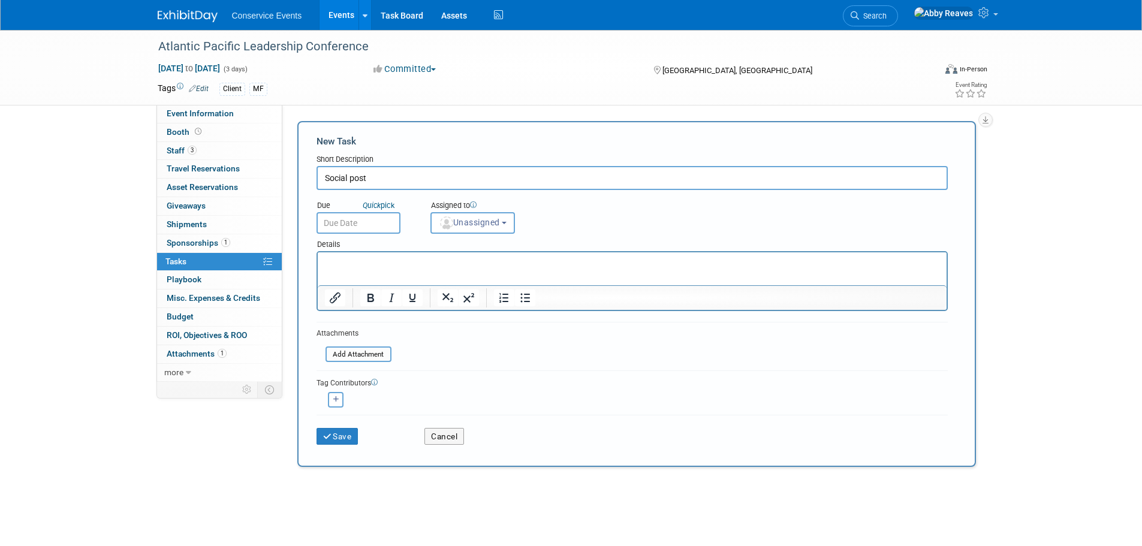
type input "Social post"
click at [355, 212] on input "text" at bounding box center [359, 223] width 84 height 22
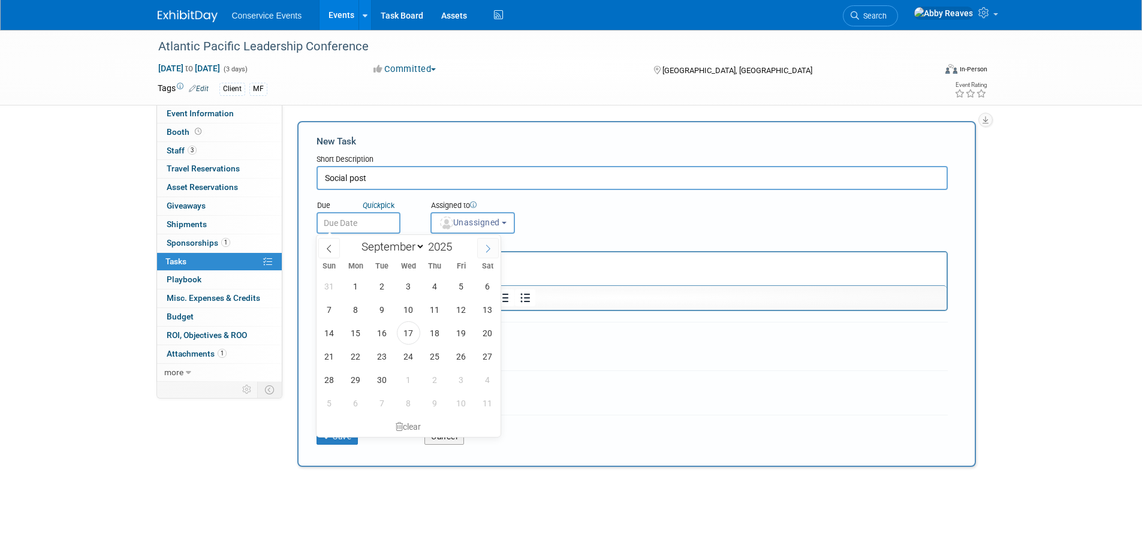
click at [478, 251] on span at bounding box center [488, 248] width 22 height 20
click at [480, 249] on span at bounding box center [488, 248] width 22 height 20
select select "10"
click at [402, 312] on span "5" at bounding box center [408, 309] width 23 height 23
type input "[DATE]"
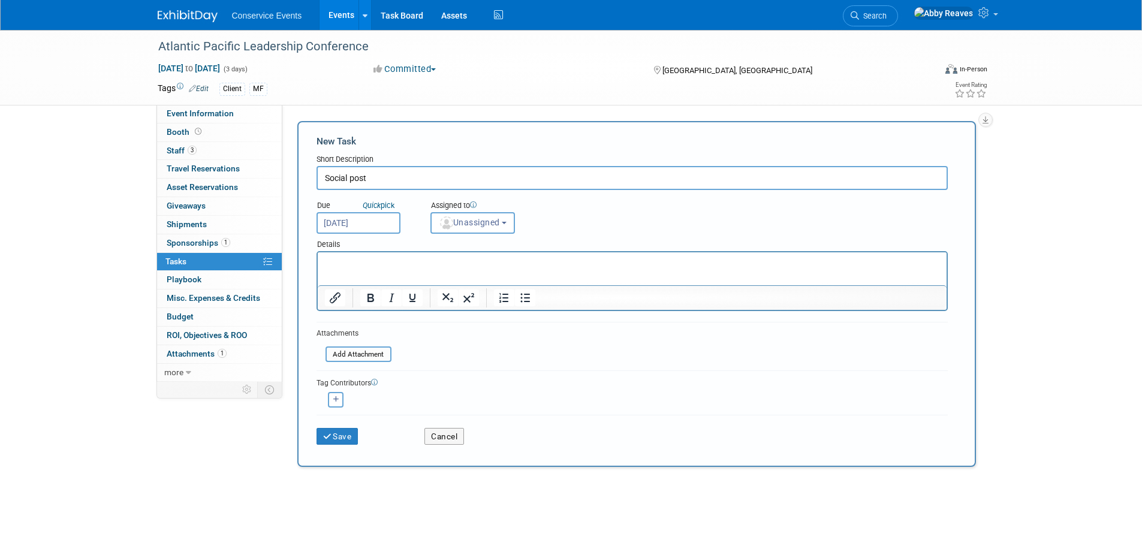
click at [453, 208] on div "Assigned to" at bounding box center [502, 206] width 144 height 12
click at [453, 219] on span "Unassigned" at bounding box center [469, 223] width 61 height 10
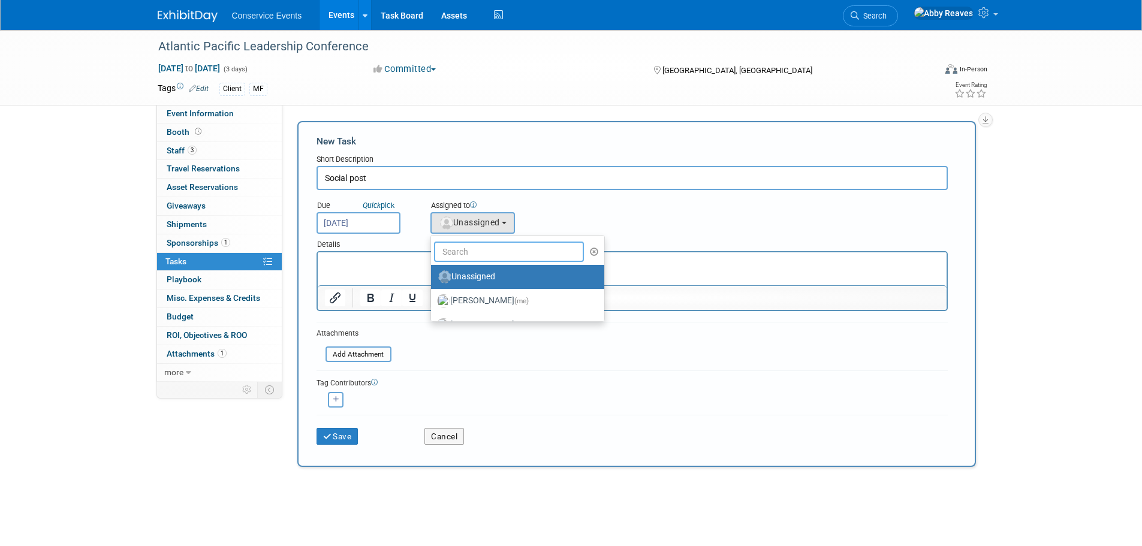
click at [456, 252] on input "text" at bounding box center [509, 252] width 150 height 20
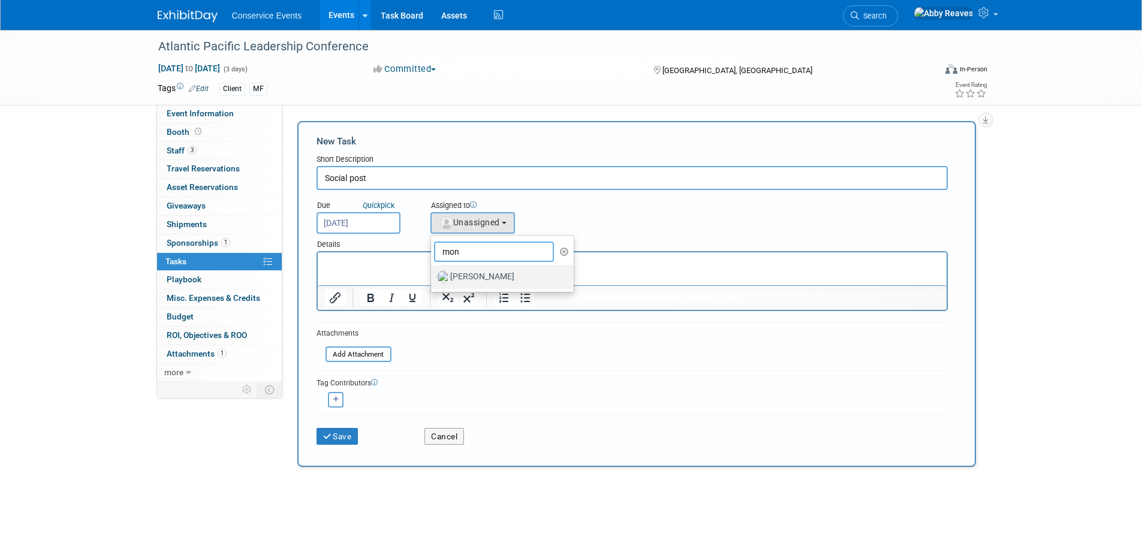
type input "mon"
drag, startPoint x: 501, startPoint y: 279, endPoint x: 495, endPoint y: 272, distance: 8.9
click at [499, 277] on label "[PERSON_NAME]" at bounding box center [499, 276] width 125 height 19
click at [496, 272] on label "[PERSON_NAME]" at bounding box center [499, 276] width 125 height 19
click at [475, 275] on label "[PERSON_NAME]" at bounding box center [499, 276] width 125 height 19
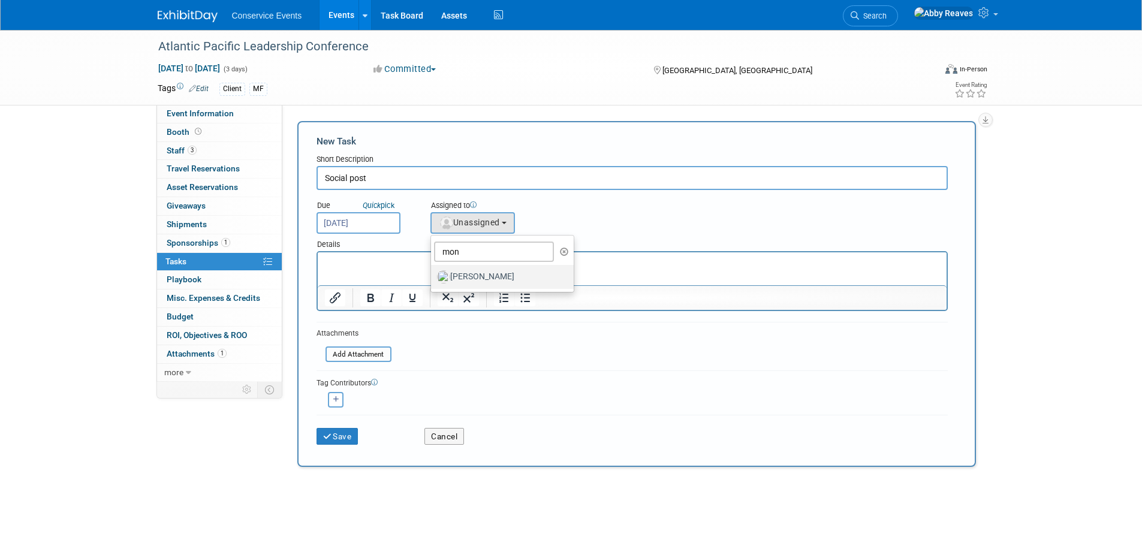
click at [433, 275] on input "[PERSON_NAME]" at bounding box center [429, 276] width 8 height 8
select select "645f6361-02cf-415f-8c98-b7db9abfb354"
click at [442, 264] on p "Rich Text Area. Press ALT-0 for help." at bounding box center [631, 263] width 615 height 12
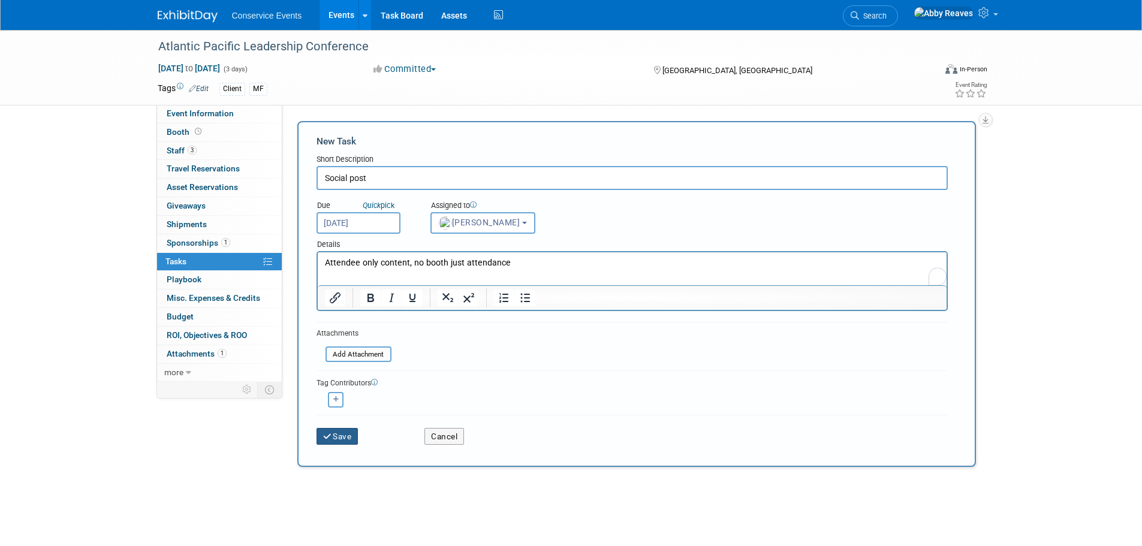
click at [332, 433] on icon "submit" at bounding box center [328, 437] width 10 height 8
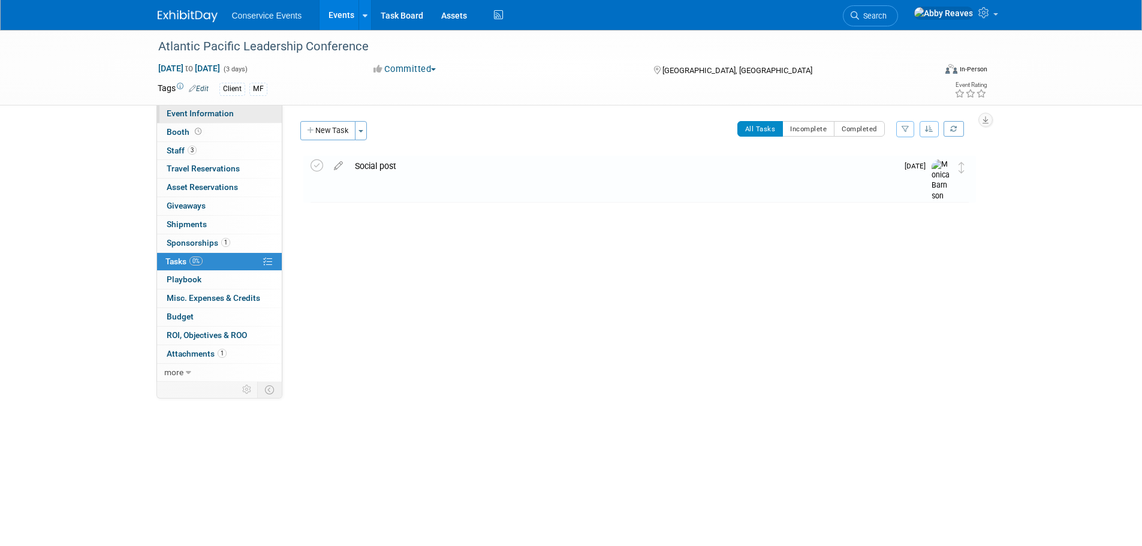
click at [262, 111] on link "Event Information" at bounding box center [219, 114] width 125 height 18
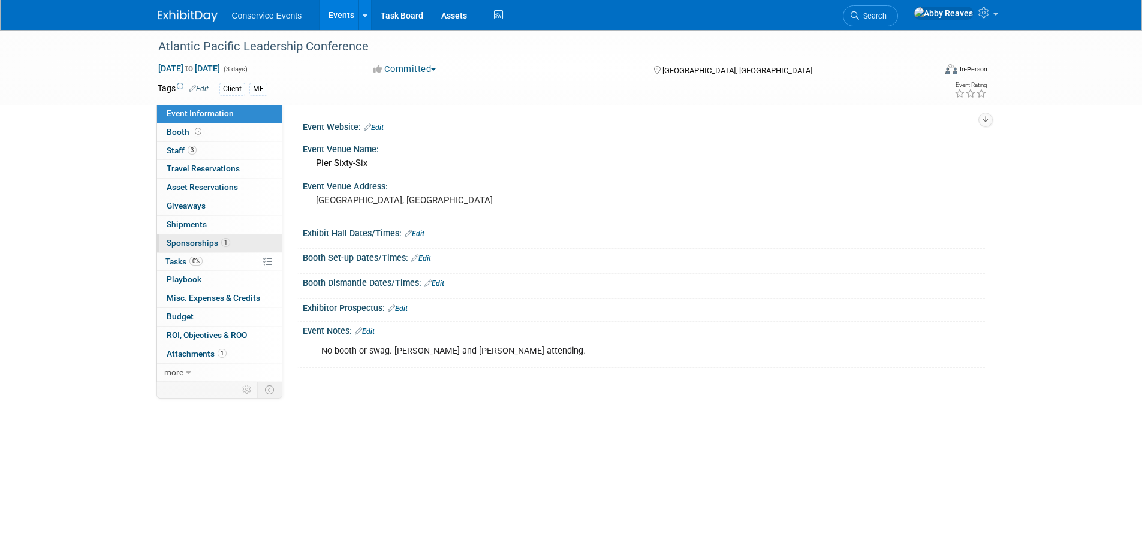
click at [227, 243] on span "1" at bounding box center [225, 242] width 9 height 9
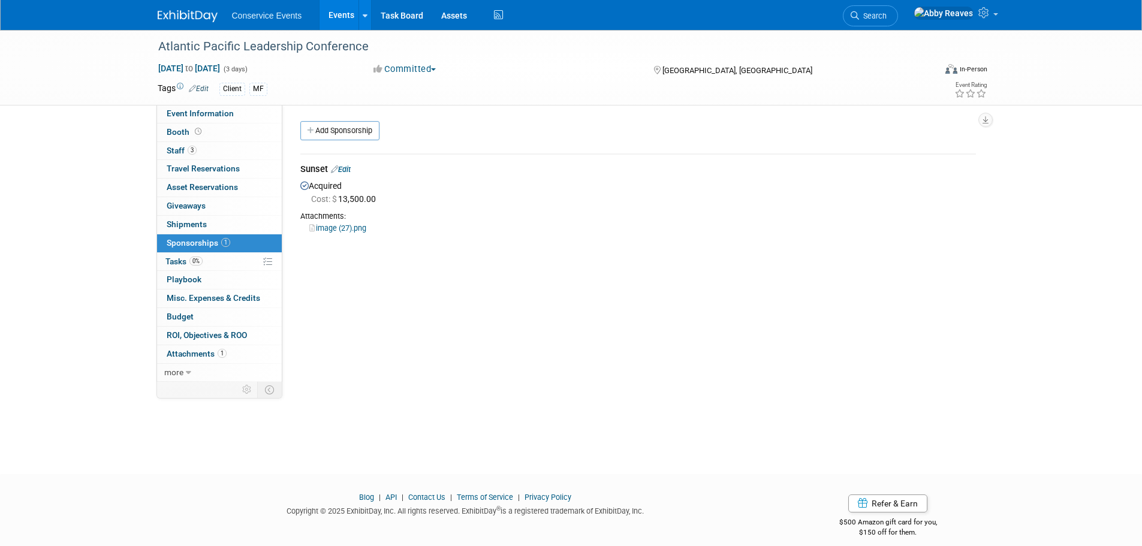
click at [348, 168] on link "Edit" at bounding box center [341, 169] width 20 height 9
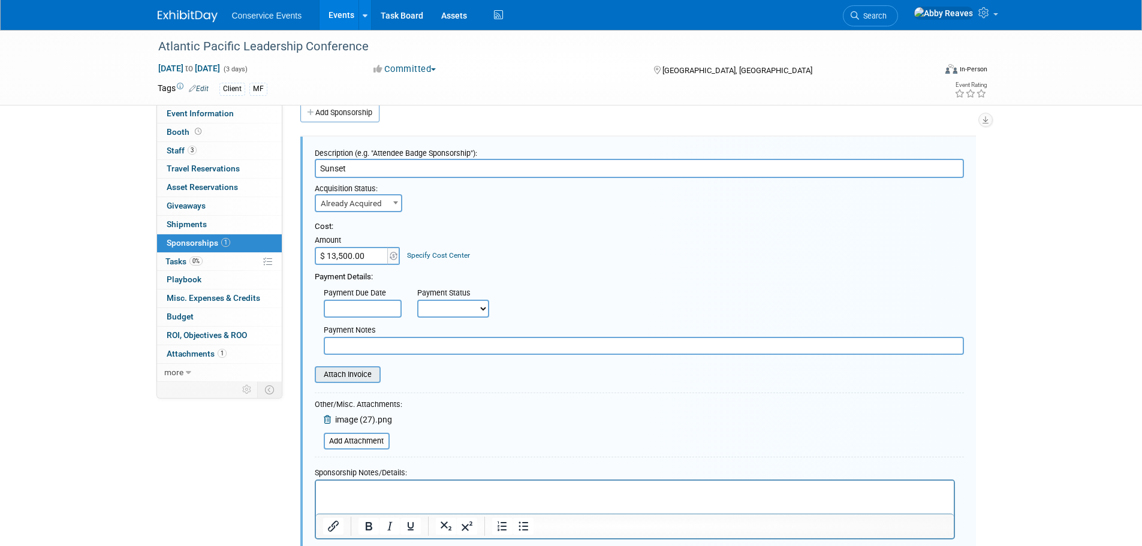
click at [373, 373] on input "file" at bounding box center [308, 374] width 143 height 14
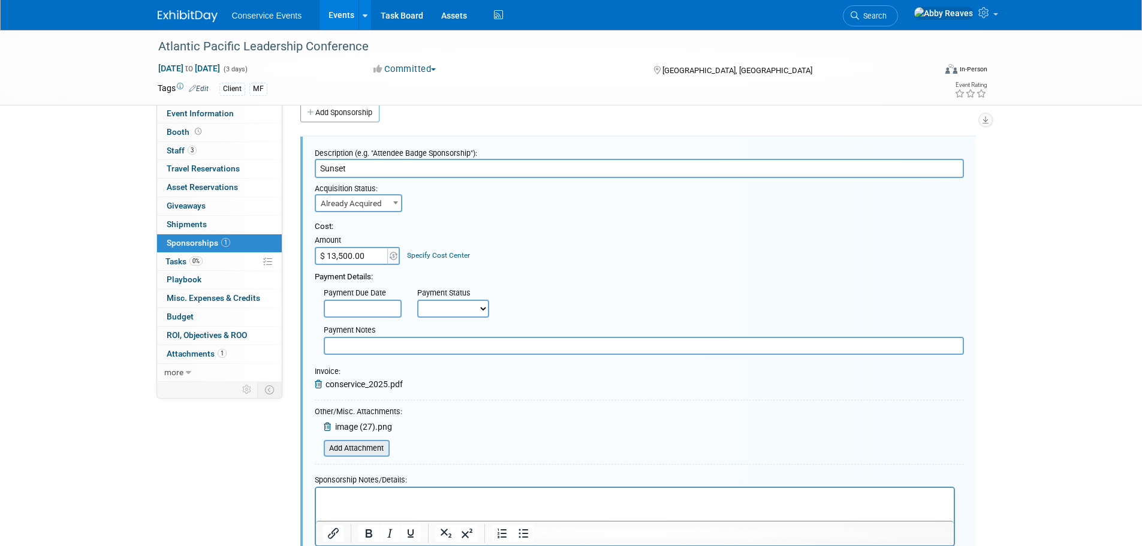
click at [373, 443] on input "file" at bounding box center [317, 448] width 143 height 14
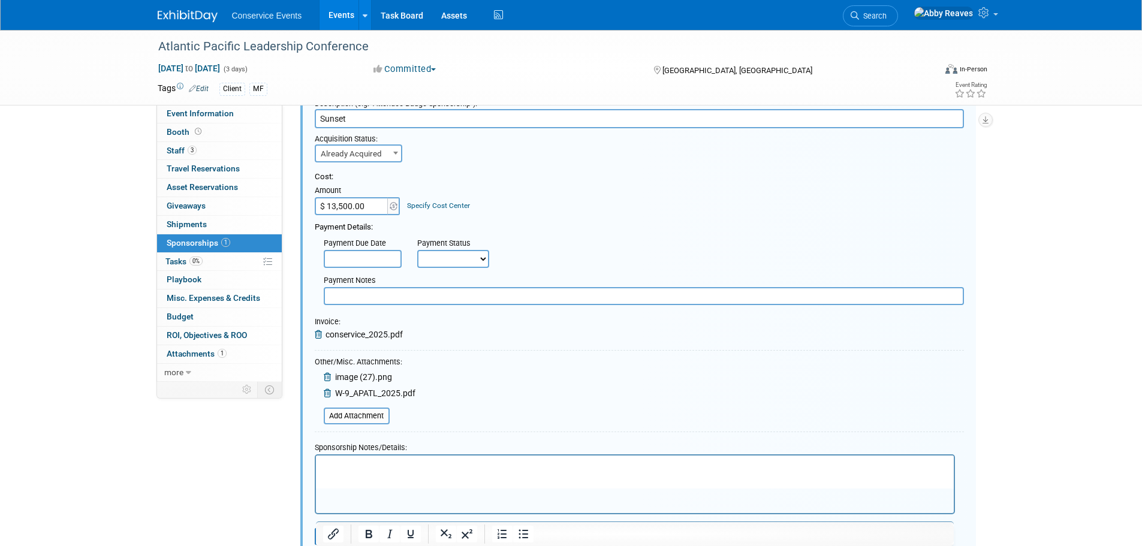
scroll to position [198, 0]
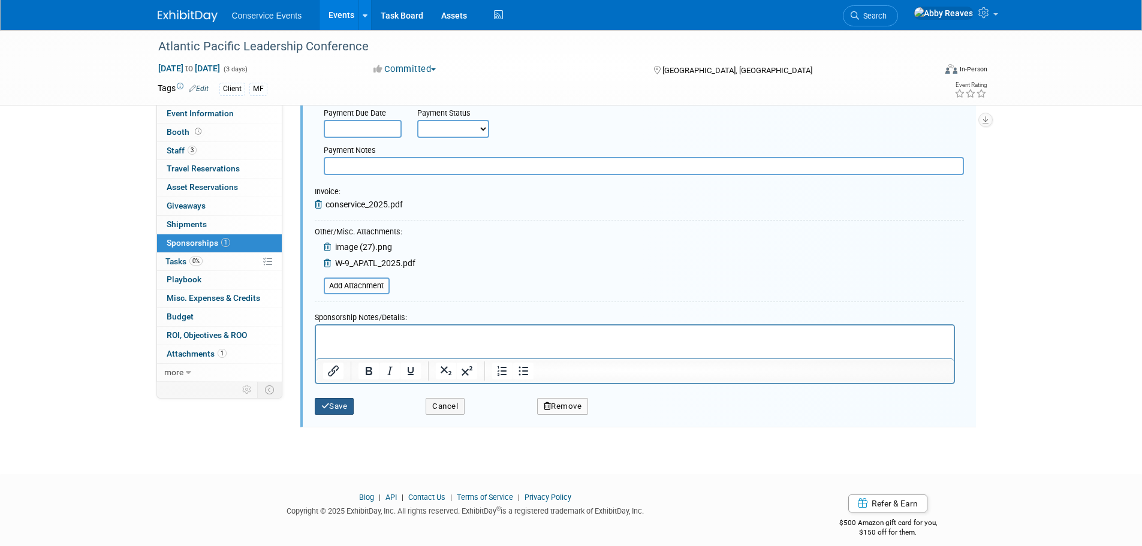
click at [342, 409] on button "Save" at bounding box center [335, 406] width 40 height 17
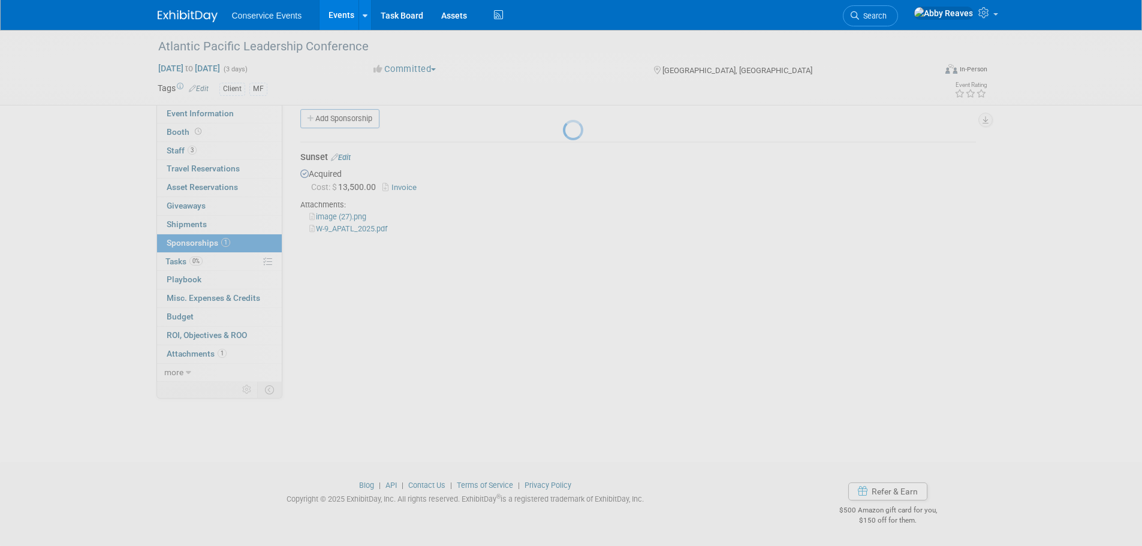
scroll to position [12, 0]
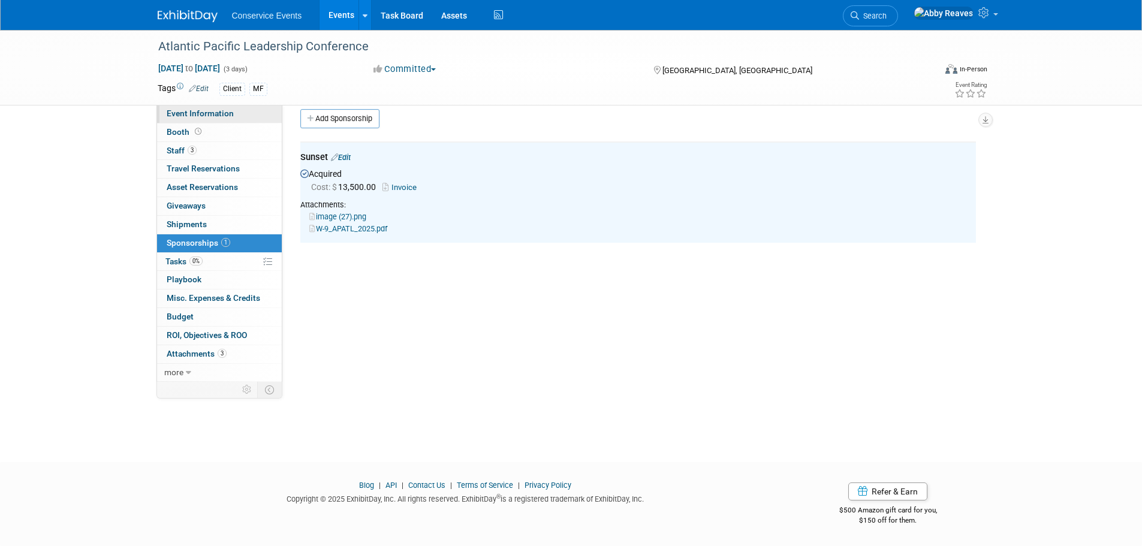
click at [267, 113] on link "Event Information" at bounding box center [219, 114] width 125 height 18
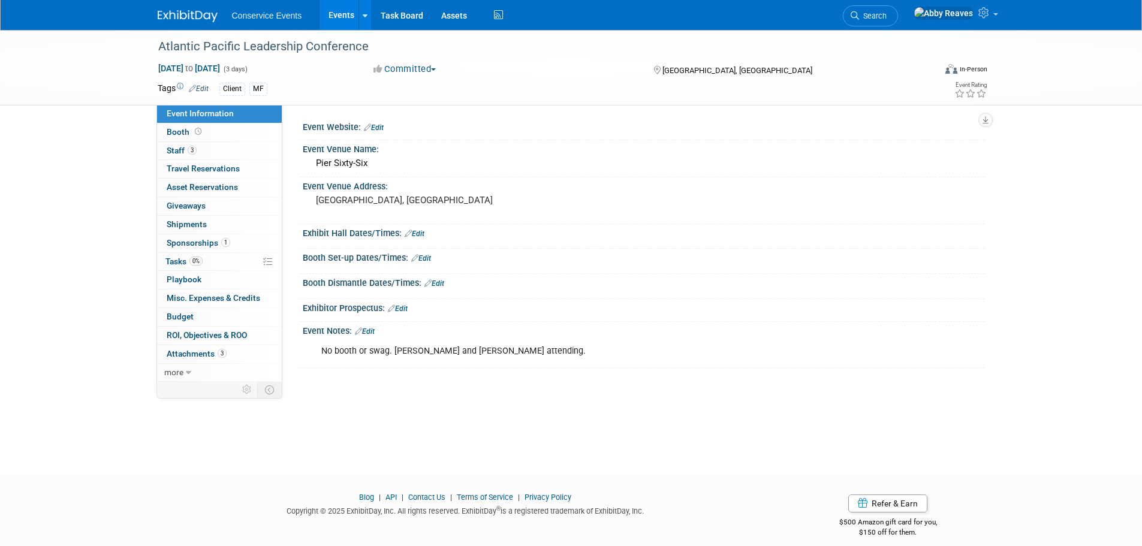
click at [334, 14] on link "Events" at bounding box center [342, 15] width 44 height 30
